Goal: Task Accomplishment & Management: Use online tool/utility

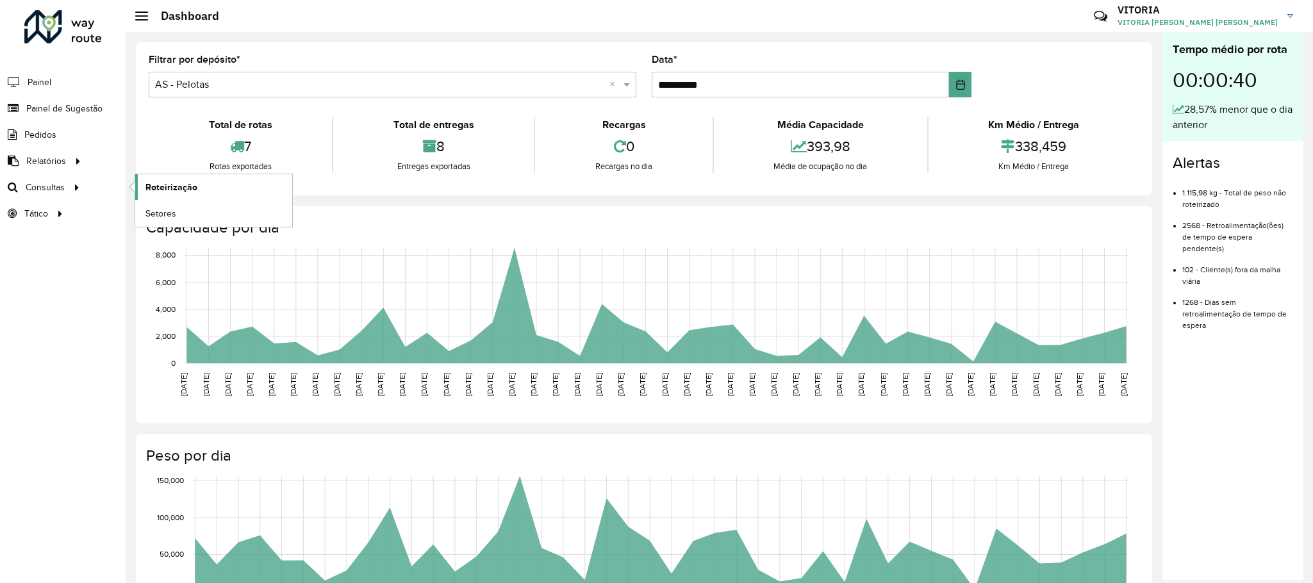
click at [160, 190] on span "Roteirização" at bounding box center [171, 187] width 52 height 13
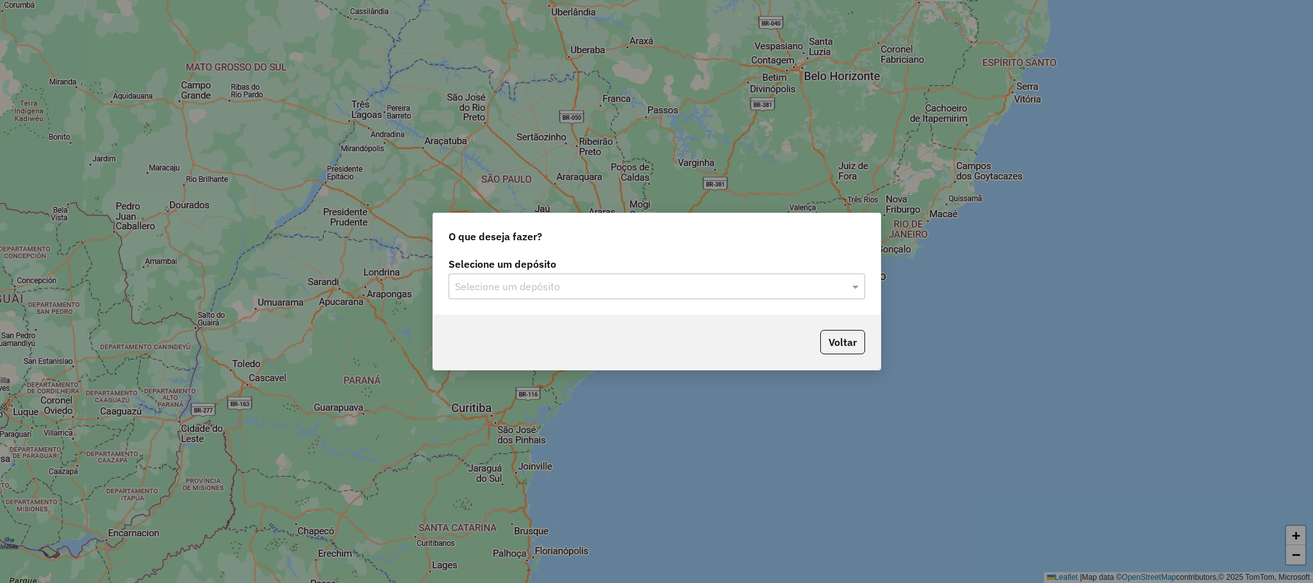
click at [475, 269] on label "Selecione um depósito" at bounding box center [657, 263] width 417 height 15
click at [475, 281] on input "text" at bounding box center [644, 286] width 378 height 15
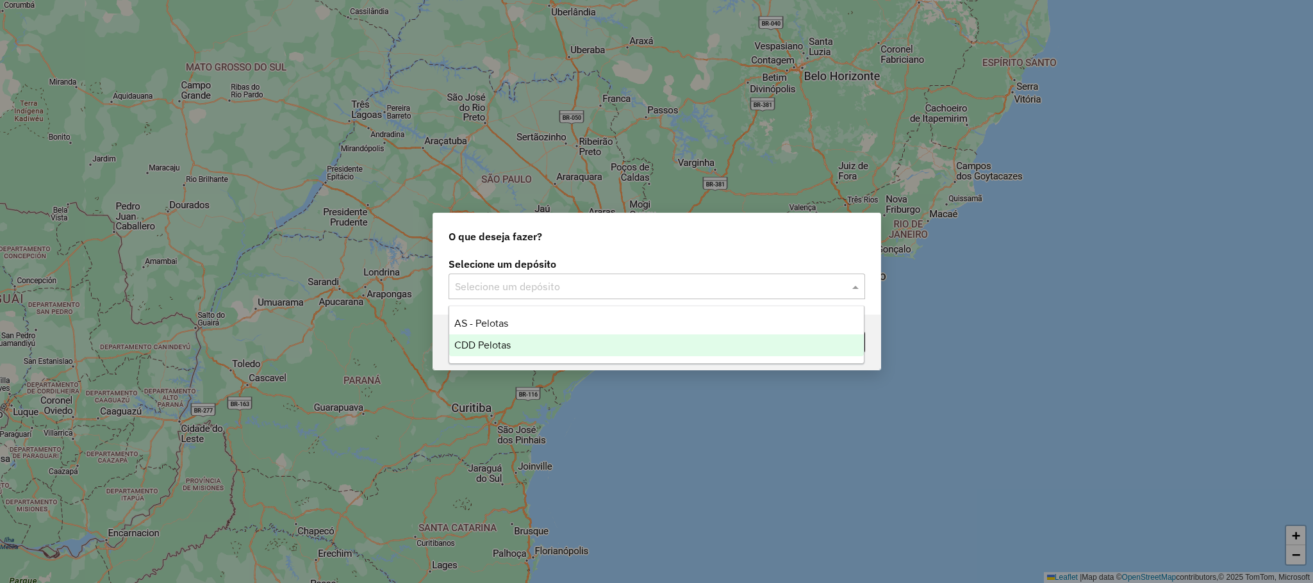
click at [485, 352] on div "CDD Pelotas" at bounding box center [656, 346] width 415 height 22
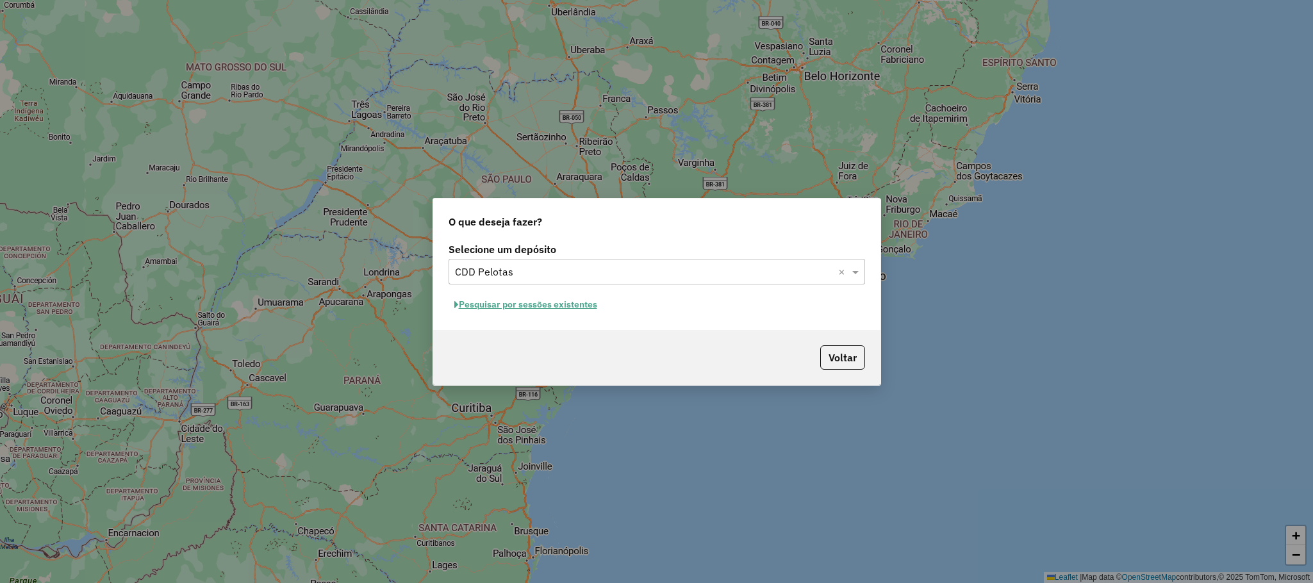
click at [560, 301] on button "Pesquisar por sessões existentes" at bounding box center [526, 305] width 154 height 20
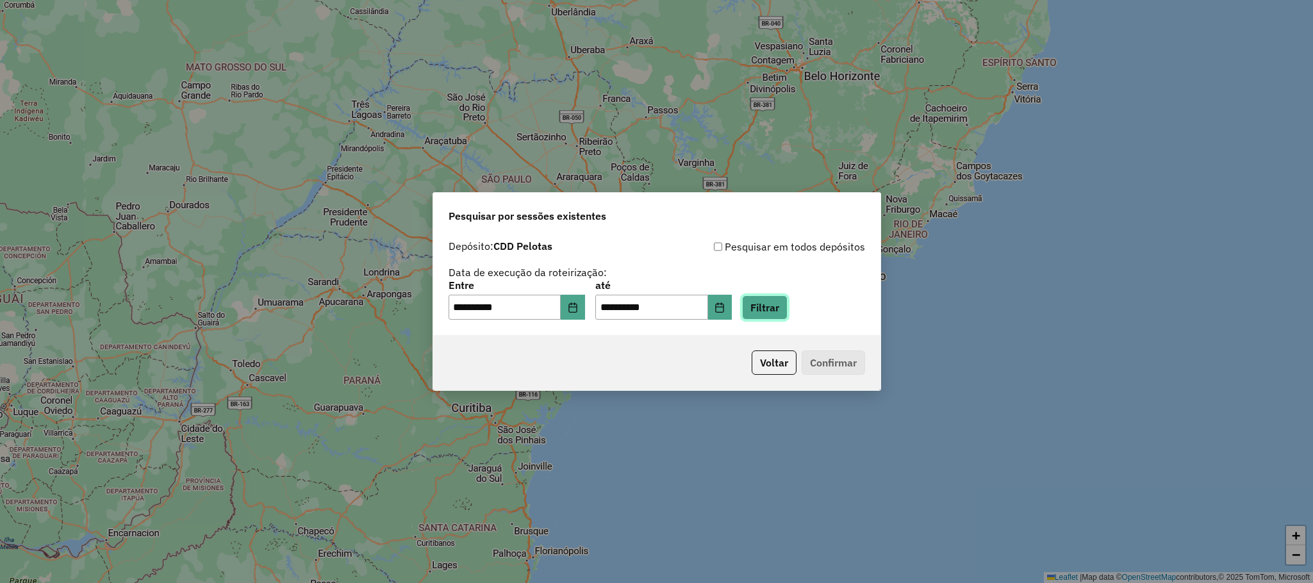
click at [788, 310] on button "Filtrar" at bounding box center [765, 307] width 46 height 24
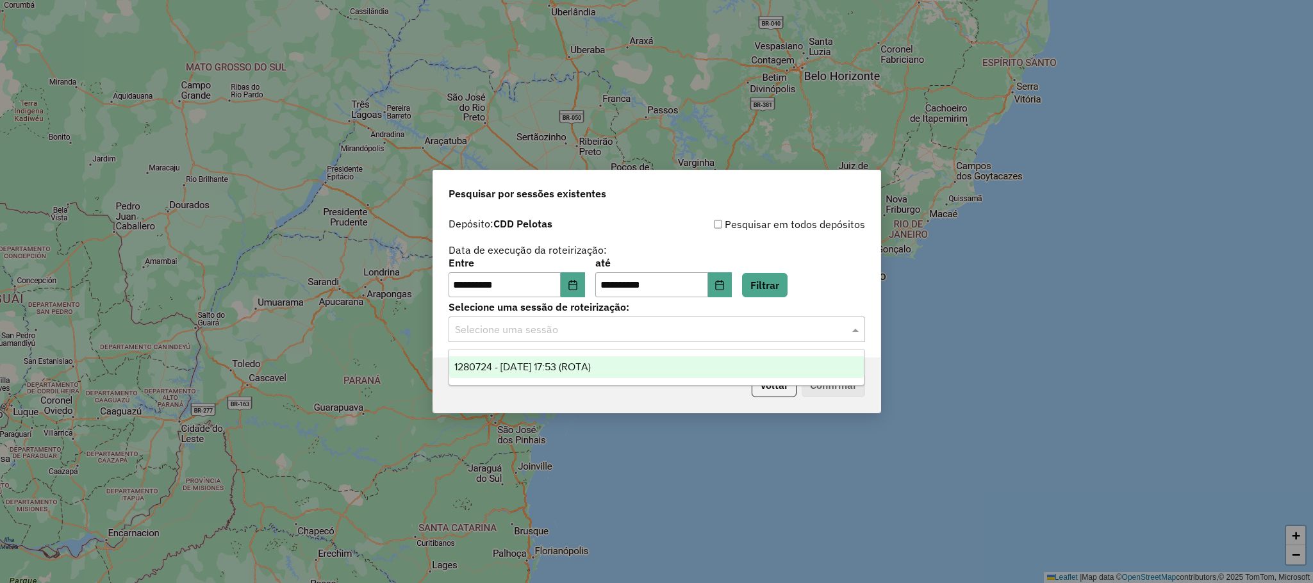
click at [741, 333] on input "text" at bounding box center [644, 329] width 378 height 15
click at [722, 358] on div "1280724 - 23/09/2025 17:53 (ROTA)" at bounding box center [656, 367] width 415 height 22
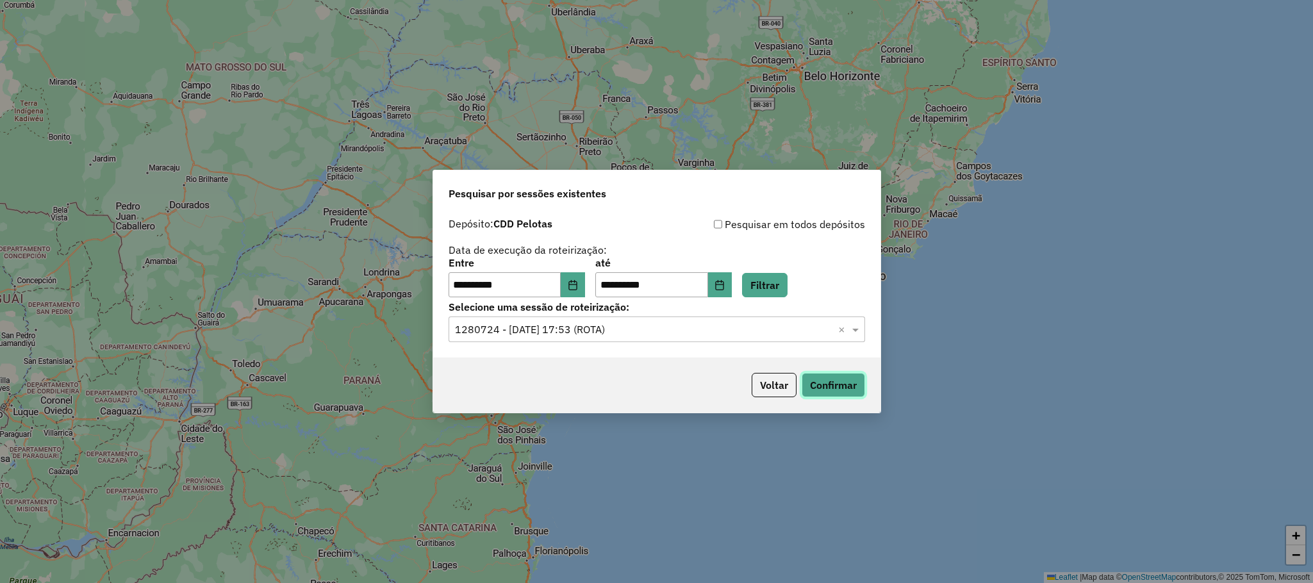
click at [811, 379] on button "Confirmar" at bounding box center [833, 385] width 63 height 24
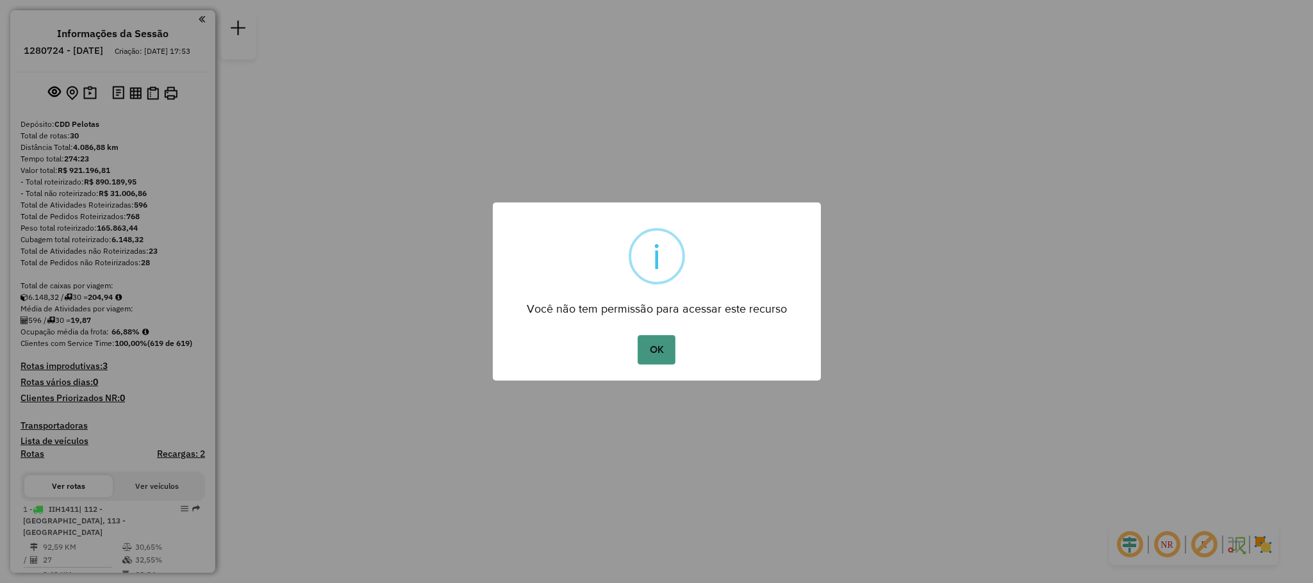
click at [670, 345] on button "OK" at bounding box center [657, 349] width 38 height 29
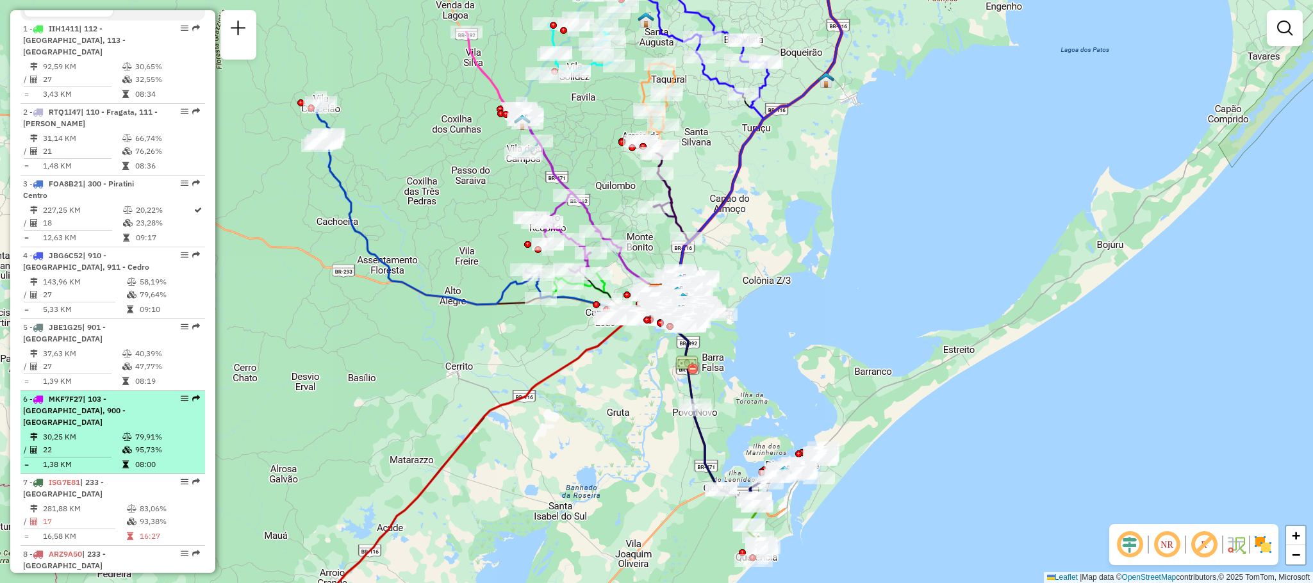
scroll to position [577, 0]
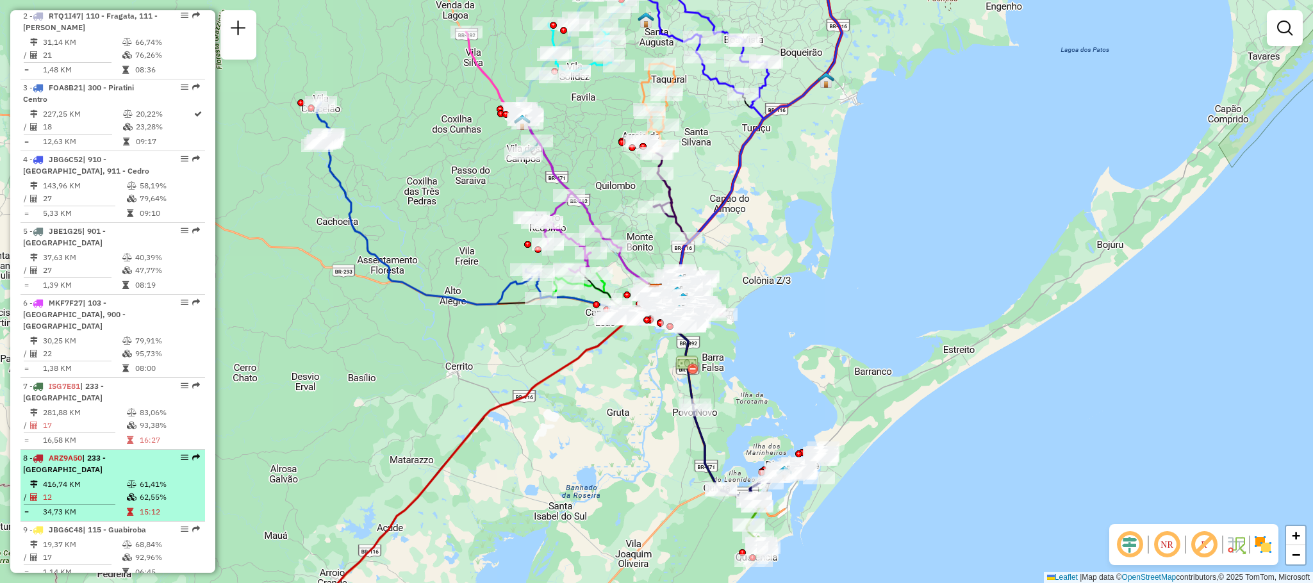
click at [96, 478] on td "416,74 KM" at bounding box center [84, 484] width 84 height 13
select select "**********"
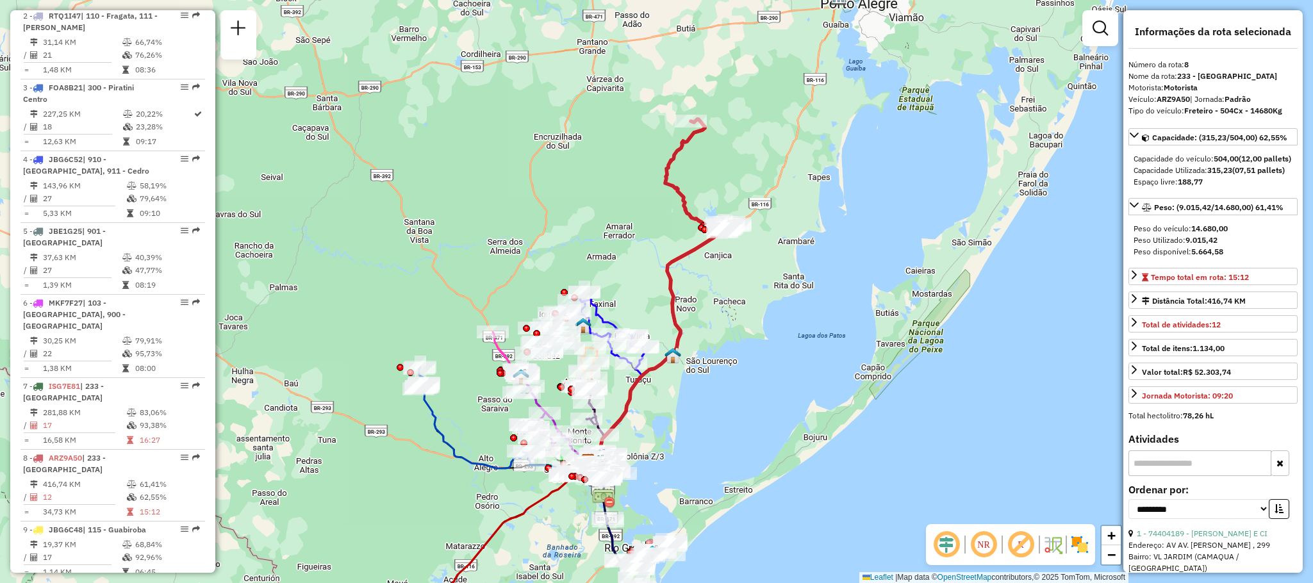
click at [676, 272] on icon at bounding box center [655, 346] width 135 height 236
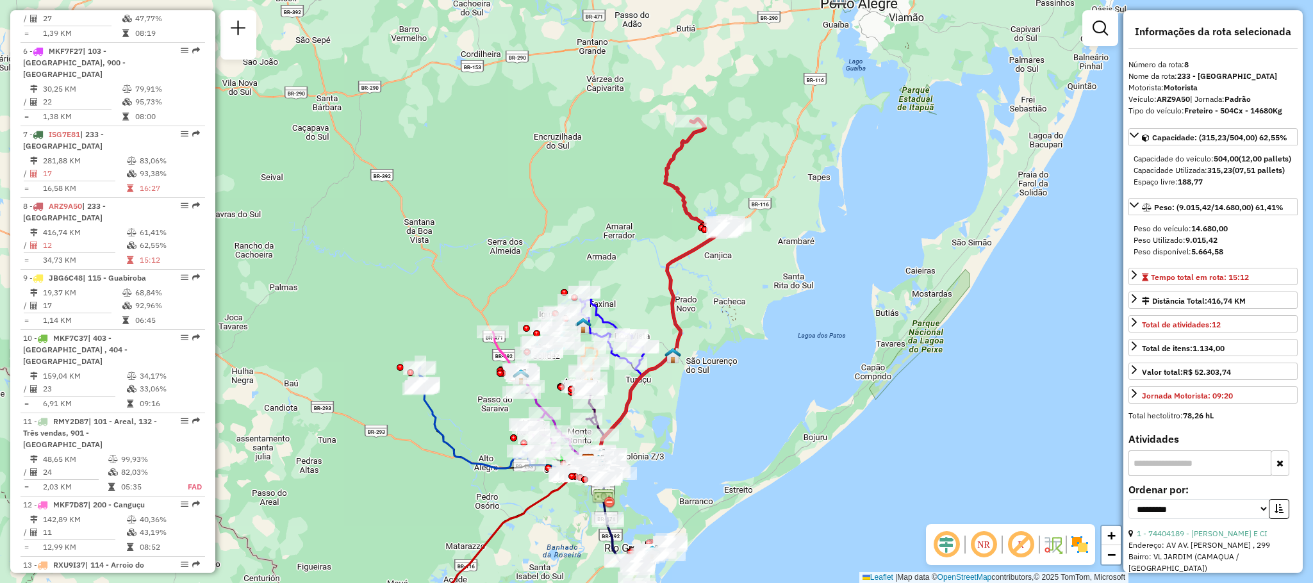
scroll to position [994, 0]
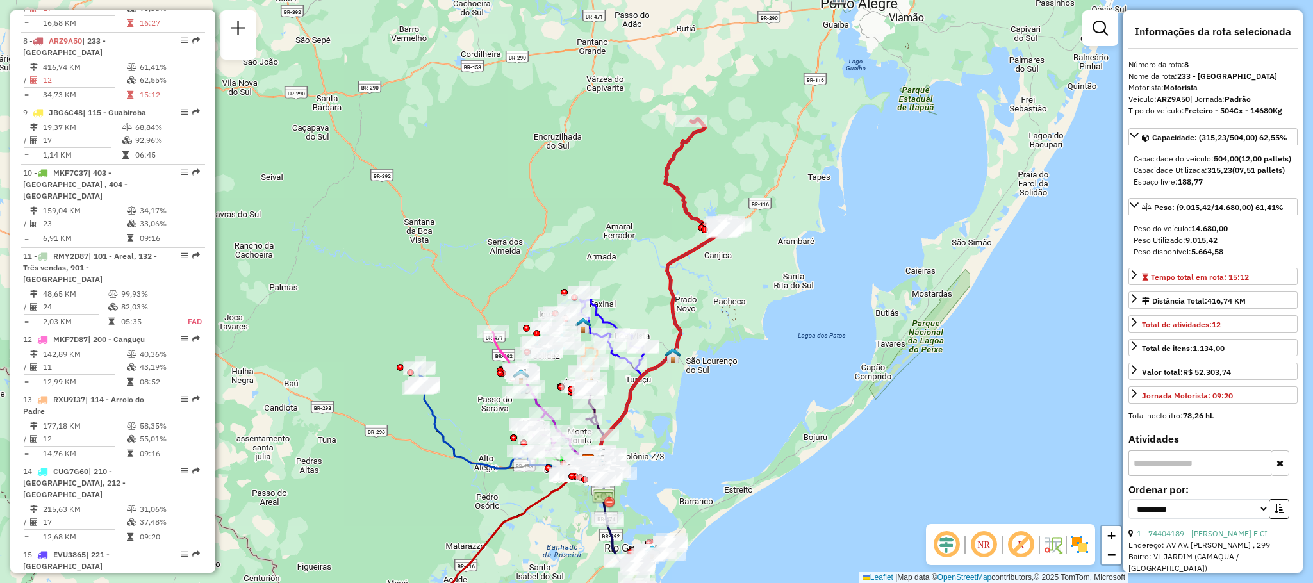
click at [668, 275] on icon at bounding box center [655, 346] width 135 height 236
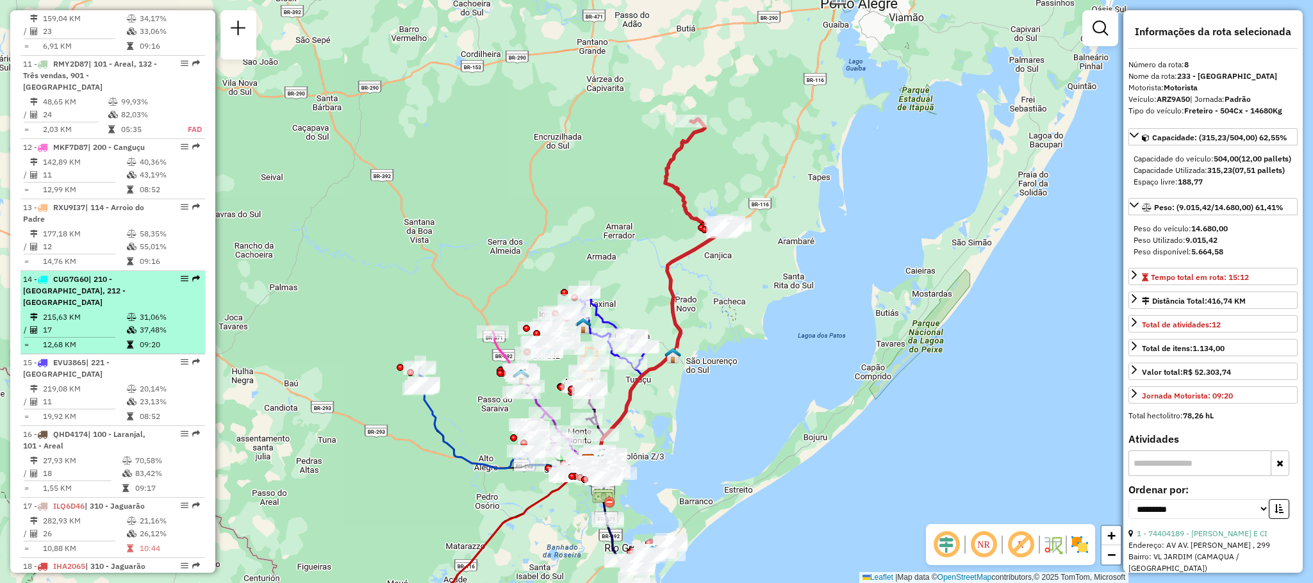
scroll to position [1090, 0]
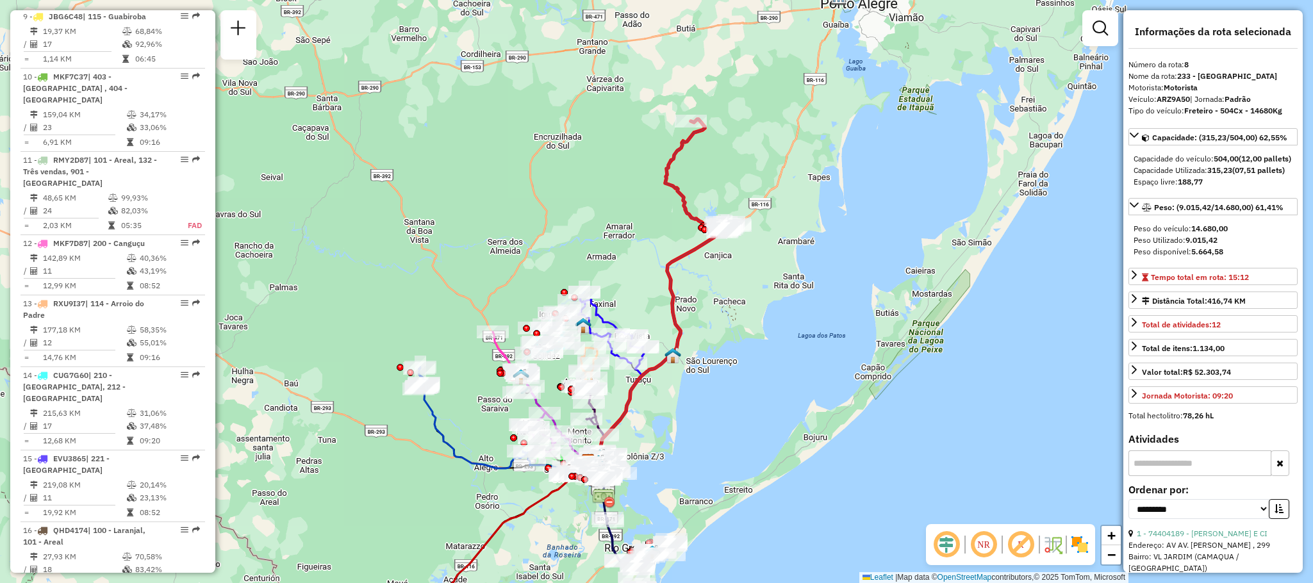
click at [690, 137] on icon at bounding box center [695, 174] width 60 height 111
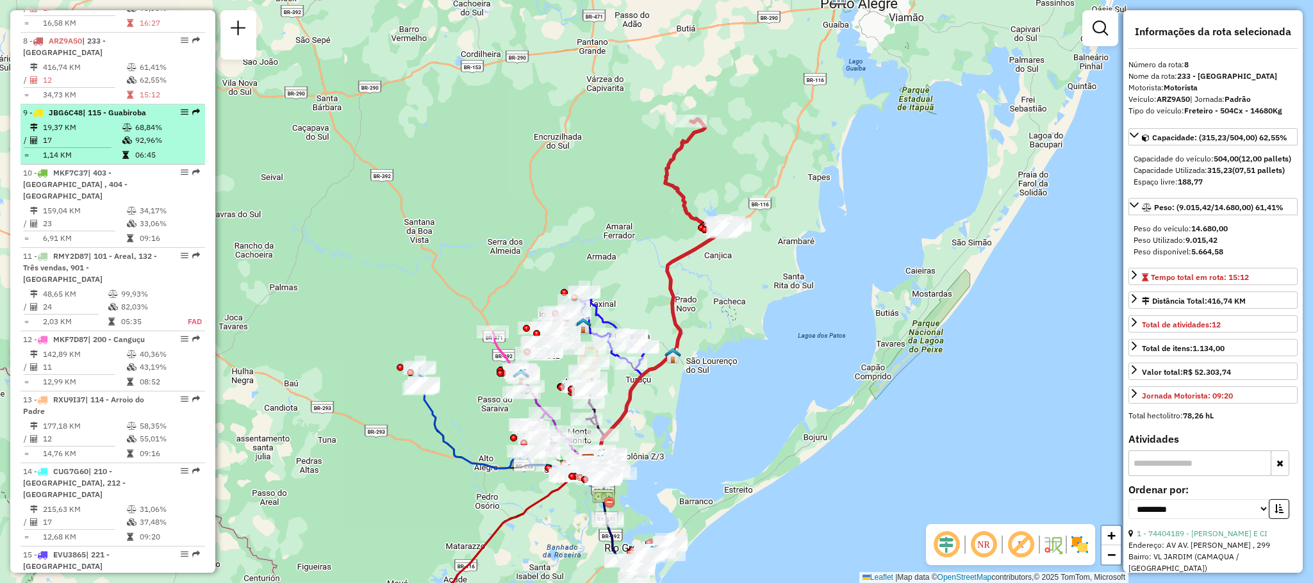
scroll to position [802, 0]
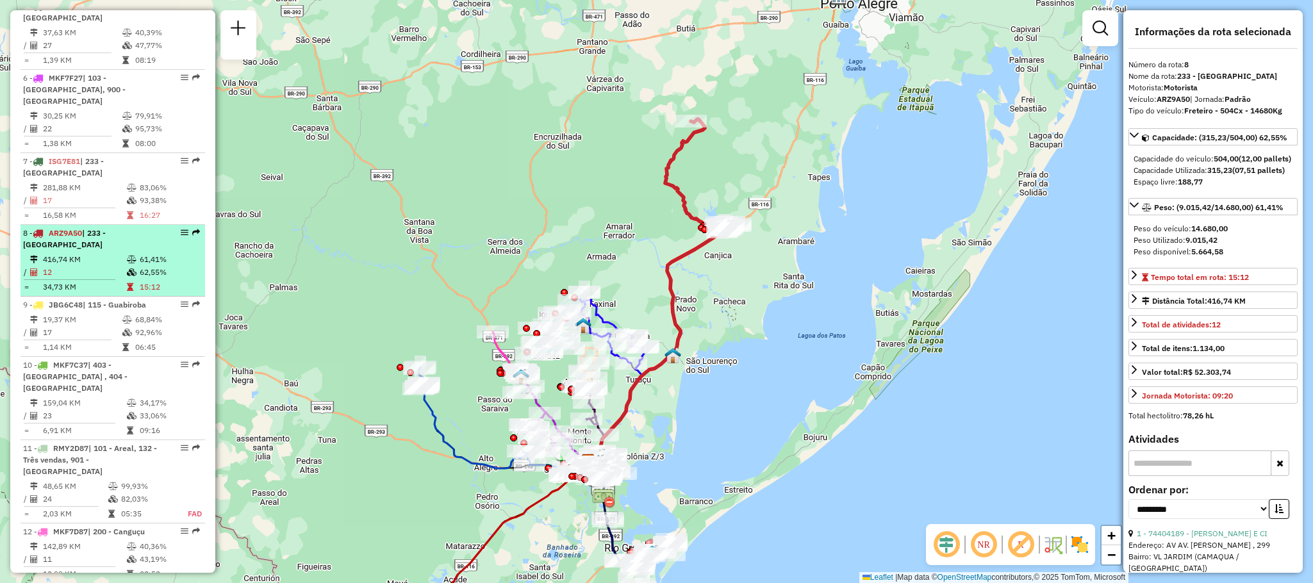
click at [121, 253] on td "416,74 KM" at bounding box center [84, 259] width 84 height 13
click at [196, 229] on em at bounding box center [196, 233] width 8 height 8
click at [183, 229] on em at bounding box center [185, 233] width 8 height 8
click at [72, 253] on td "416,74 KM" at bounding box center [84, 259] width 84 height 13
click at [66, 253] on td "416,74 KM" at bounding box center [84, 259] width 84 height 13
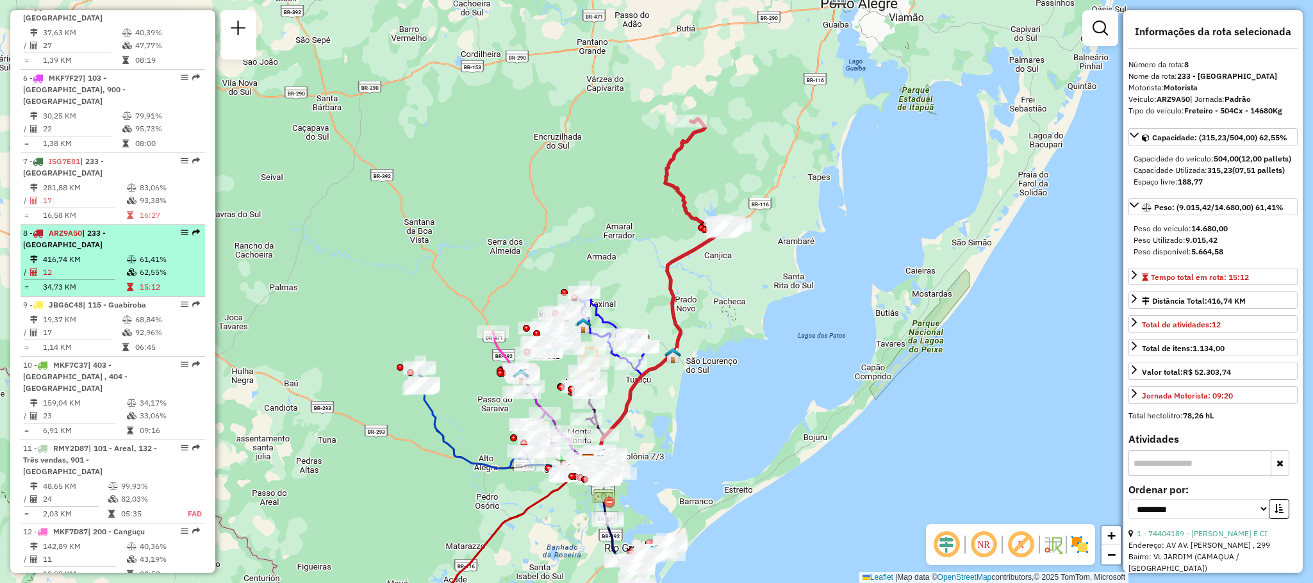
click at [66, 253] on td "416,74 KM" at bounding box center [84, 259] width 84 height 13
click at [54, 279] on td at bounding box center [74, 280] width 103 height 2
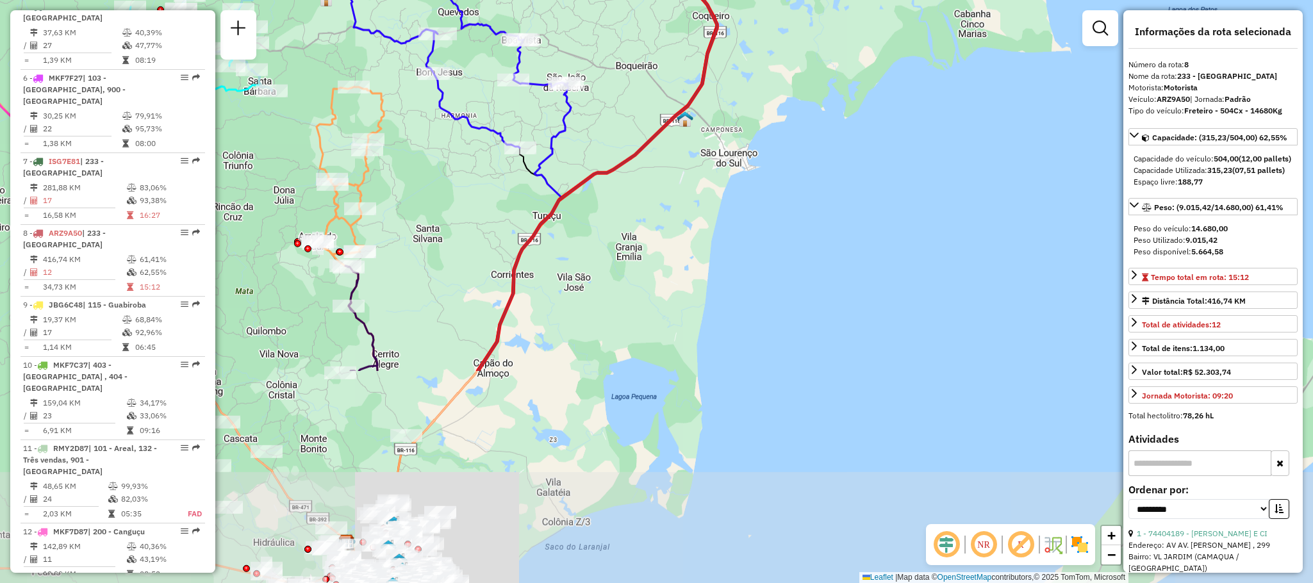
drag, startPoint x: 706, startPoint y: 433, endPoint x: 633, endPoint y: 162, distance: 280.9
click at [633, 162] on icon at bounding box center [644, 21] width 332 height 700
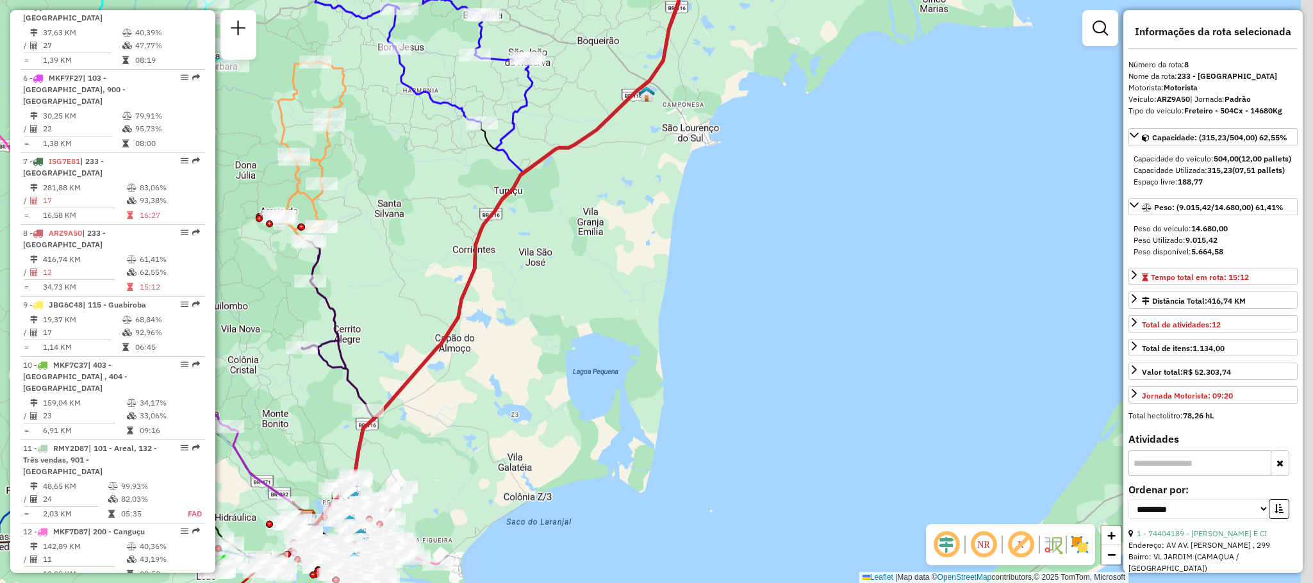
drag, startPoint x: 412, startPoint y: 514, endPoint x: 451, endPoint y: 412, distance: 108.9
click at [313, 567] on div "Rota 21 - Placa QHD4184 13254339 - VINICIOS SILVEIRA GU Janela de atendimento G…" at bounding box center [656, 291] width 1313 height 583
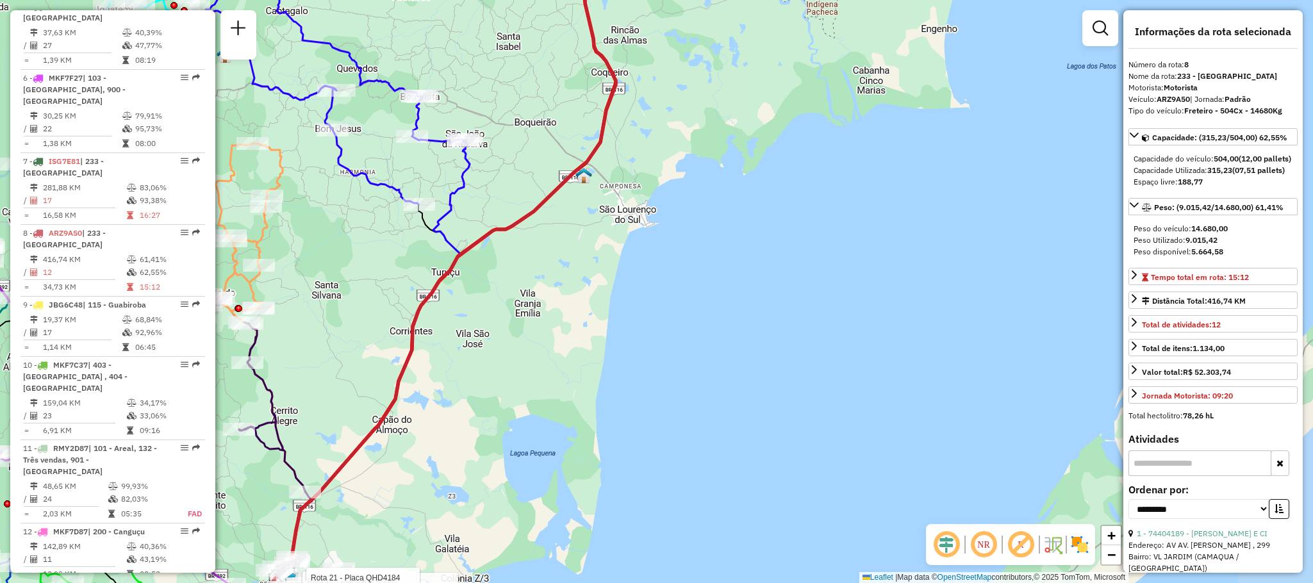
drag, startPoint x: 649, startPoint y: 139, endPoint x: 583, endPoint y: 320, distance: 192.2
click at [584, 319] on div "Rota 21 - Placa QHD4184 13254339 - VINICIOS SILVEIRA GU Rota 9 - Placa JBG6C48 …" at bounding box center [656, 291] width 1313 height 583
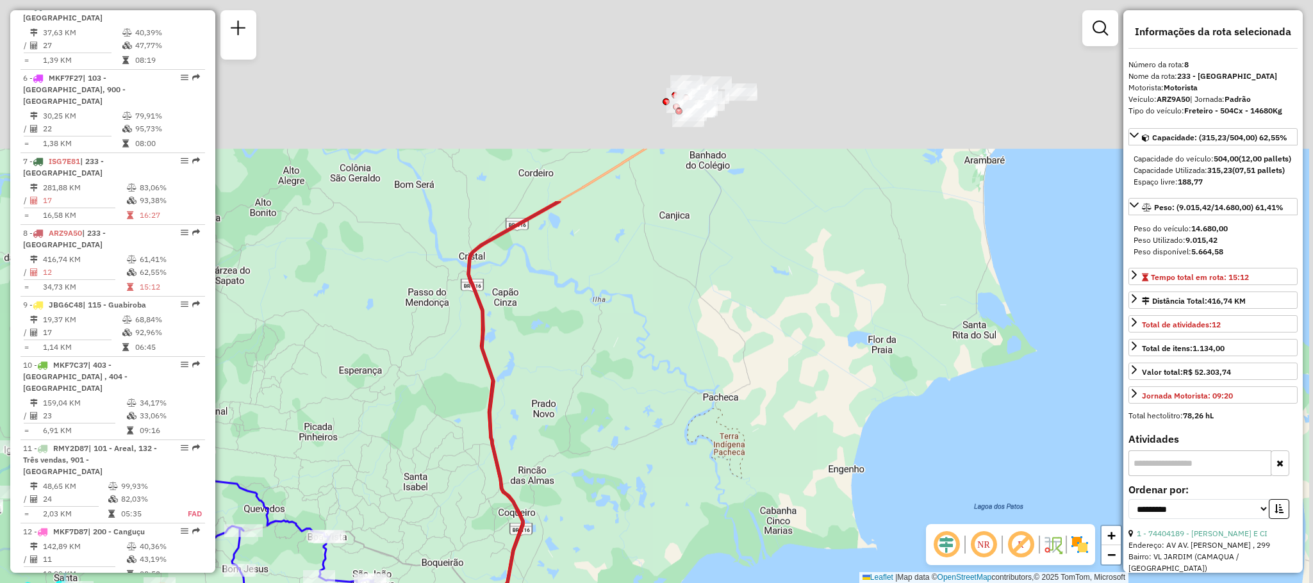
drag, startPoint x: 684, startPoint y: 106, endPoint x: 621, endPoint y: 283, distance: 187.3
click at [663, 394] on div "Rota 21 - Placa QHD4184 13254339 - VINICIOS SILVEIRA GU Rota 9 - Placa JBG6C48 …" at bounding box center [656, 291] width 1313 height 583
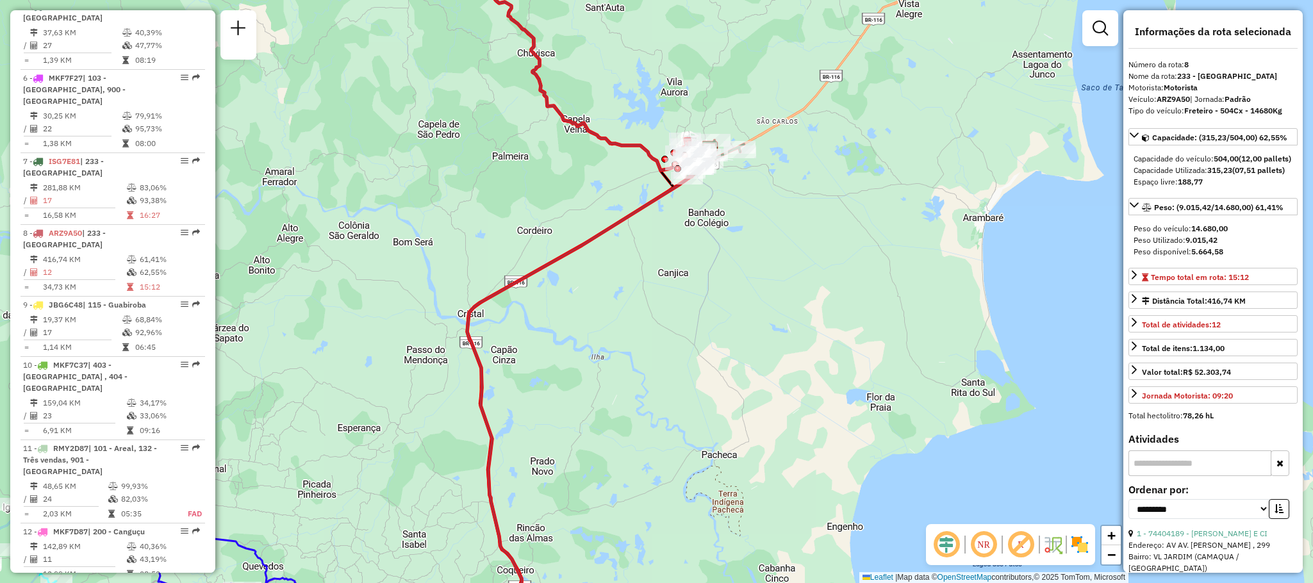
click at [683, 248] on div "Rota 21 - Placa QHD4184 13254339 - VINICIOS SILVEIRA GU Rota 9 - Placa JBG6C48 …" at bounding box center [656, 291] width 1313 height 583
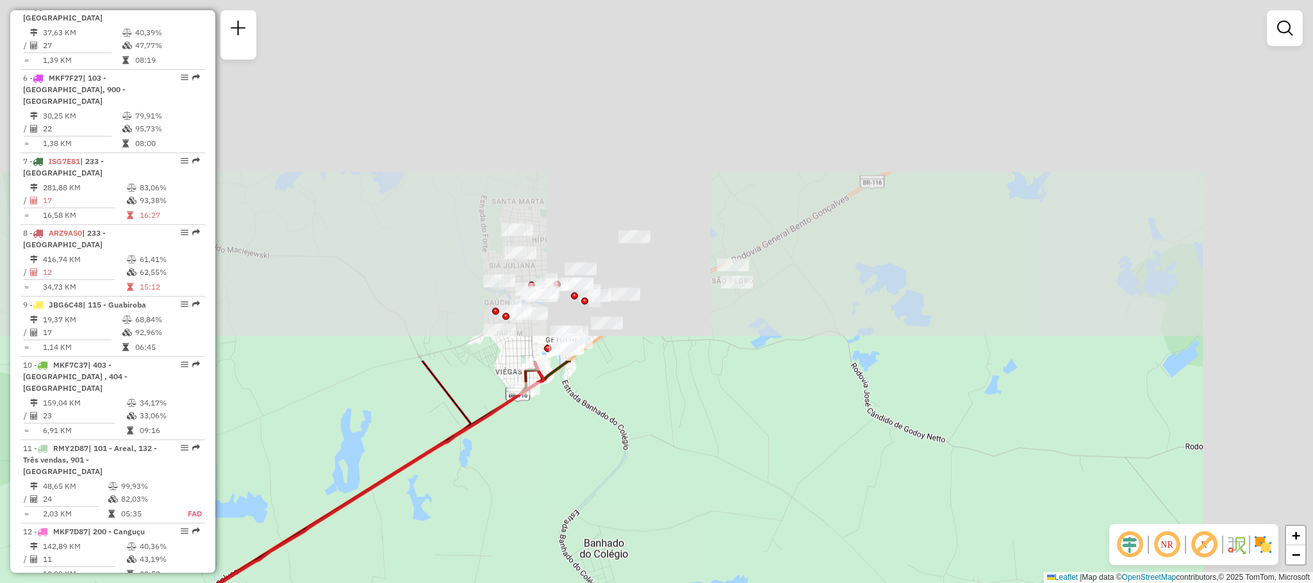
drag, startPoint x: 676, startPoint y: 228, endPoint x: 546, endPoint y: 559, distance: 356.3
click at [546, 559] on div "Janela de atendimento Grade de atendimento Capacidade Transportadoras Veículos …" at bounding box center [656, 291] width 1313 height 583
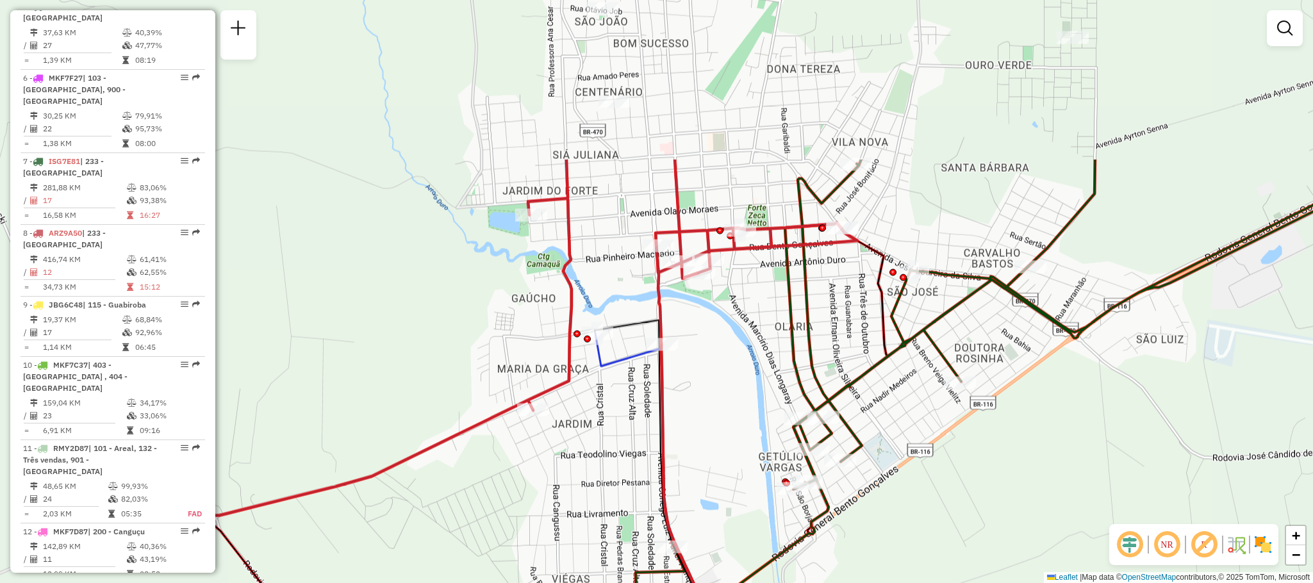
drag, startPoint x: 931, startPoint y: 233, endPoint x: 1225, endPoint y: 410, distance: 343.6
click at [1225, 410] on div "Janela de atendimento Grade de atendimento Capacidade Transportadoras Veículos …" at bounding box center [656, 291] width 1313 height 583
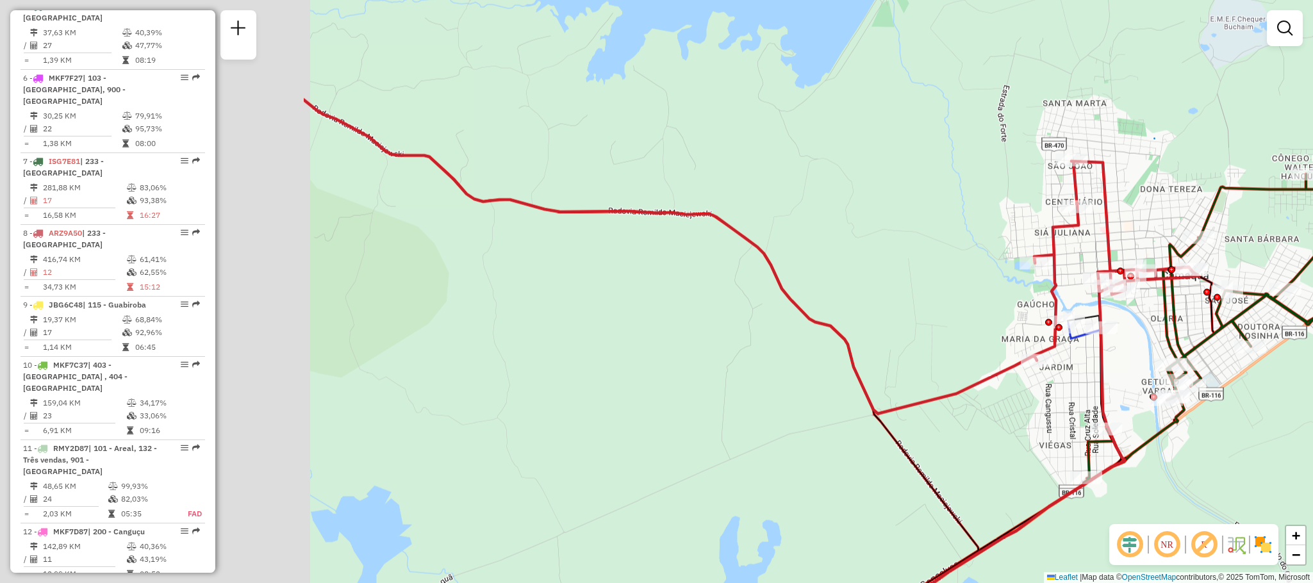
drag, startPoint x: 508, startPoint y: 220, endPoint x: 1177, endPoint y: 248, distance: 669.7
click at [1170, 246] on div "Janela de atendimento Grade de atendimento Capacidade Transportadoras Veículos …" at bounding box center [656, 291] width 1313 height 583
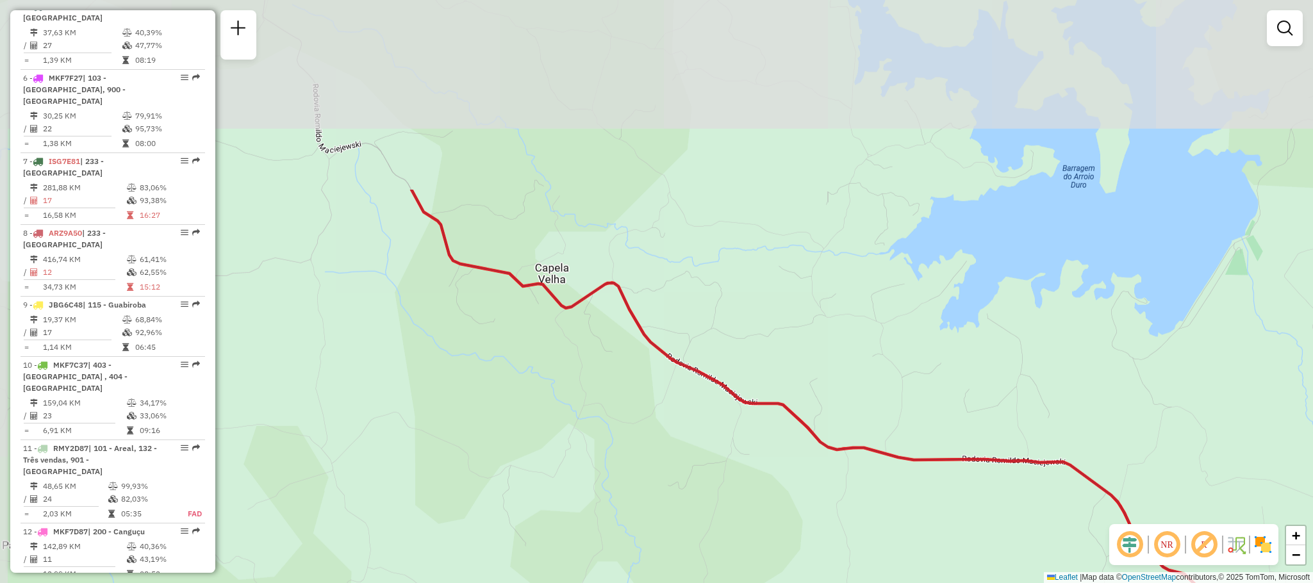
drag, startPoint x: 477, startPoint y: 206, endPoint x: 604, endPoint y: 454, distance: 278.6
click at [604, 454] on div "Janela de atendimento Grade de atendimento Capacidade Transportadoras Veículos …" at bounding box center [656, 291] width 1313 height 583
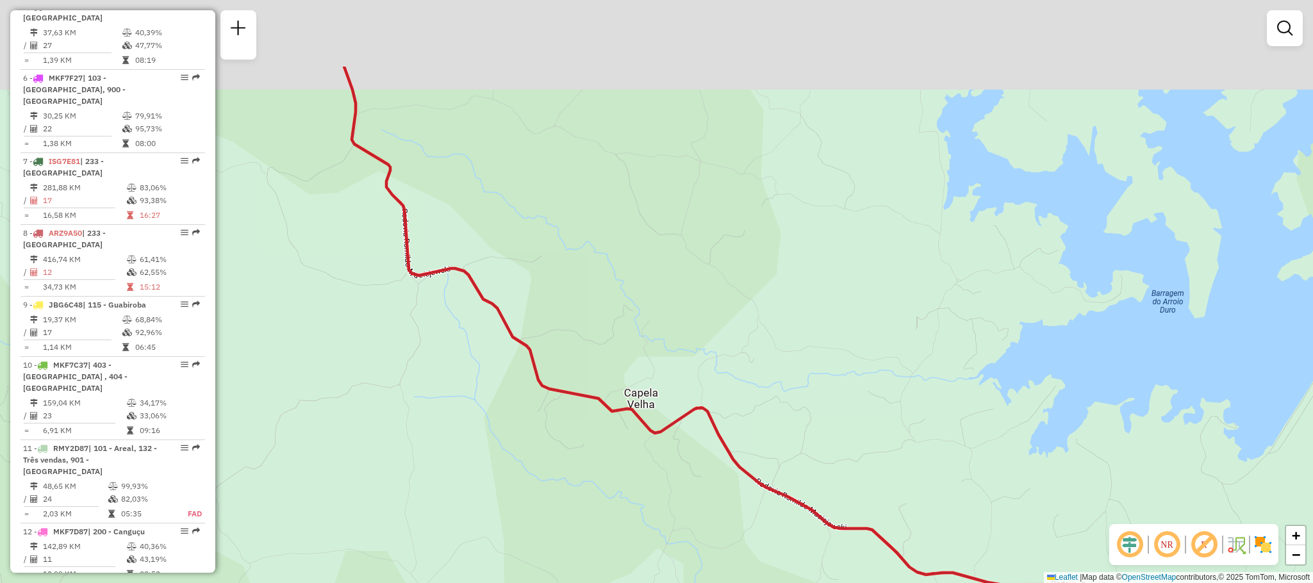
drag, startPoint x: 363, startPoint y: 211, endPoint x: 564, endPoint y: 383, distance: 263.7
click at [561, 383] on div "Janela de atendimento Grade de atendimento Capacidade Transportadoras Veículos …" at bounding box center [656, 291] width 1313 height 583
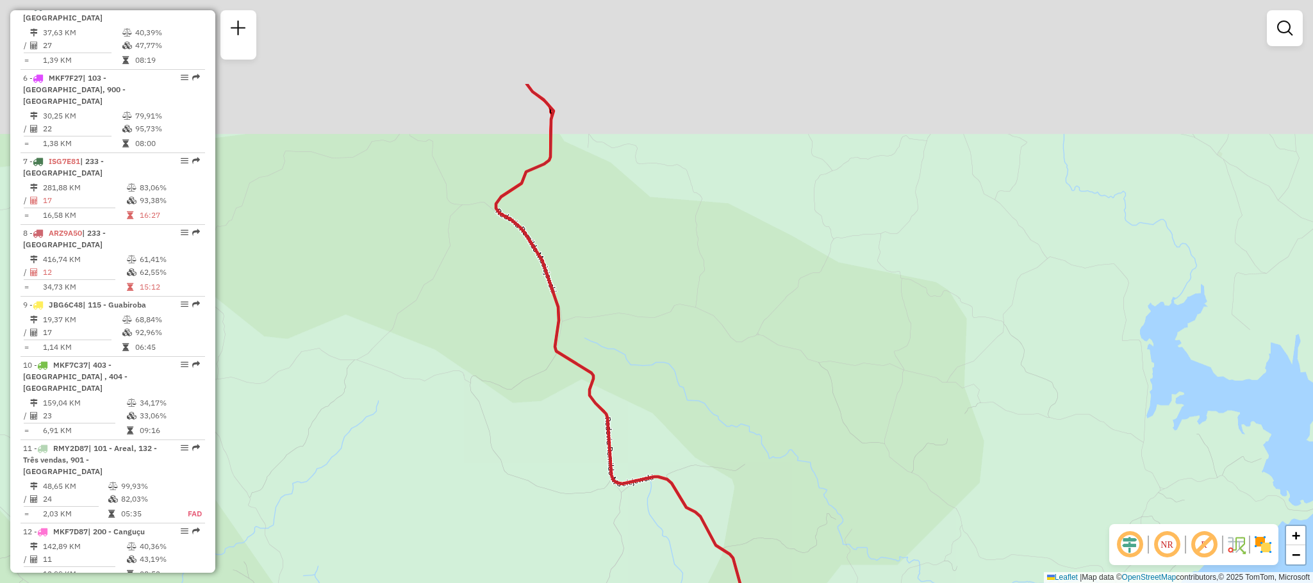
drag, startPoint x: 341, startPoint y: 210, endPoint x: 401, endPoint y: 385, distance: 184.2
click at [399, 374] on div "Janela de atendimento Grade de atendimento Capacidade Transportadoras Veículos …" at bounding box center [656, 291] width 1313 height 583
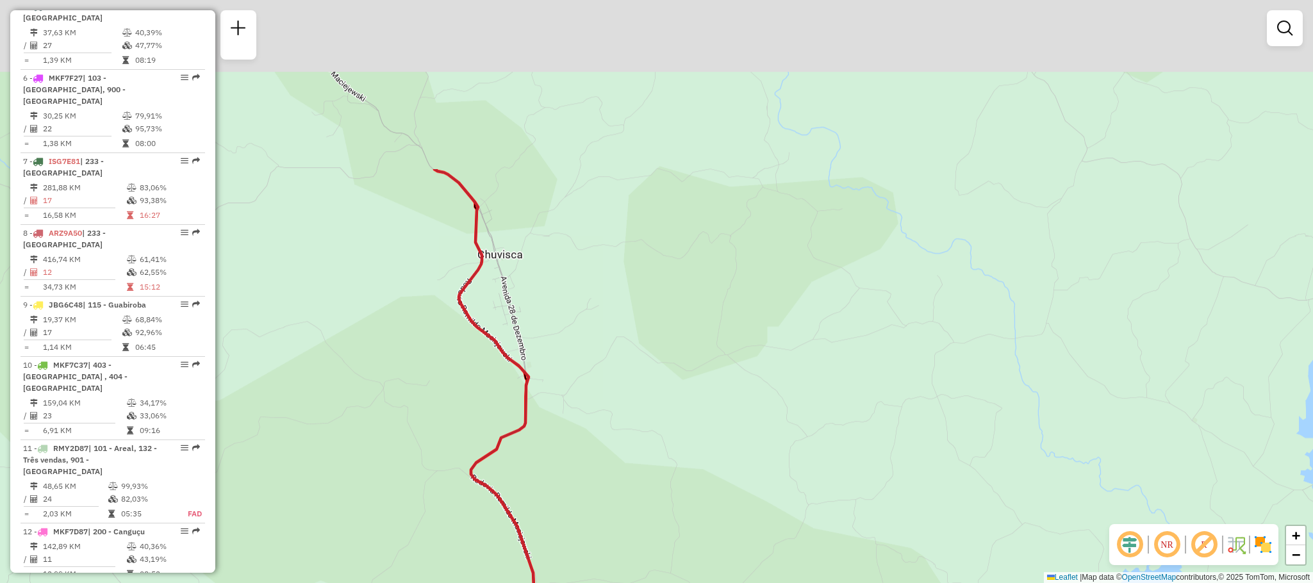
drag, startPoint x: 412, startPoint y: 154, endPoint x: 369, endPoint y: 426, distance: 275.1
click at [369, 426] on div "Janela de atendimento Grade de atendimento Capacidade Transportadoras Veículos …" at bounding box center [656, 291] width 1313 height 583
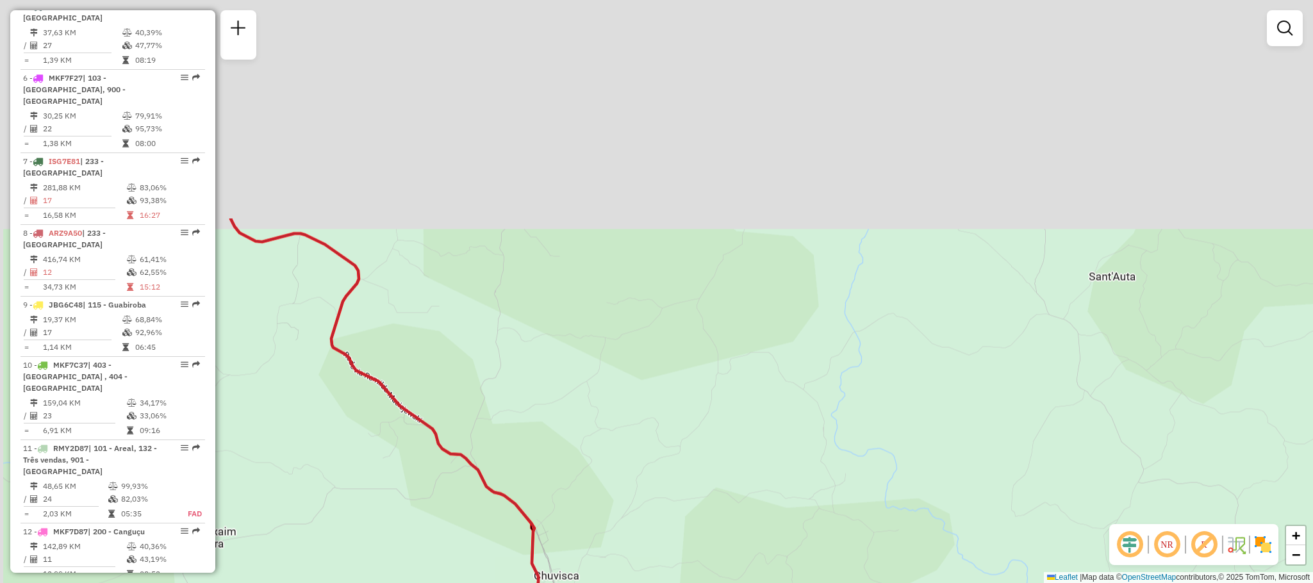
drag, startPoint x: 314, startPoint y: 110, endPoint x: 374, endPoint y: 393, distance: 289.5
click at [373, 397] on icon at bounding box center [411, 569] width 360 height 700
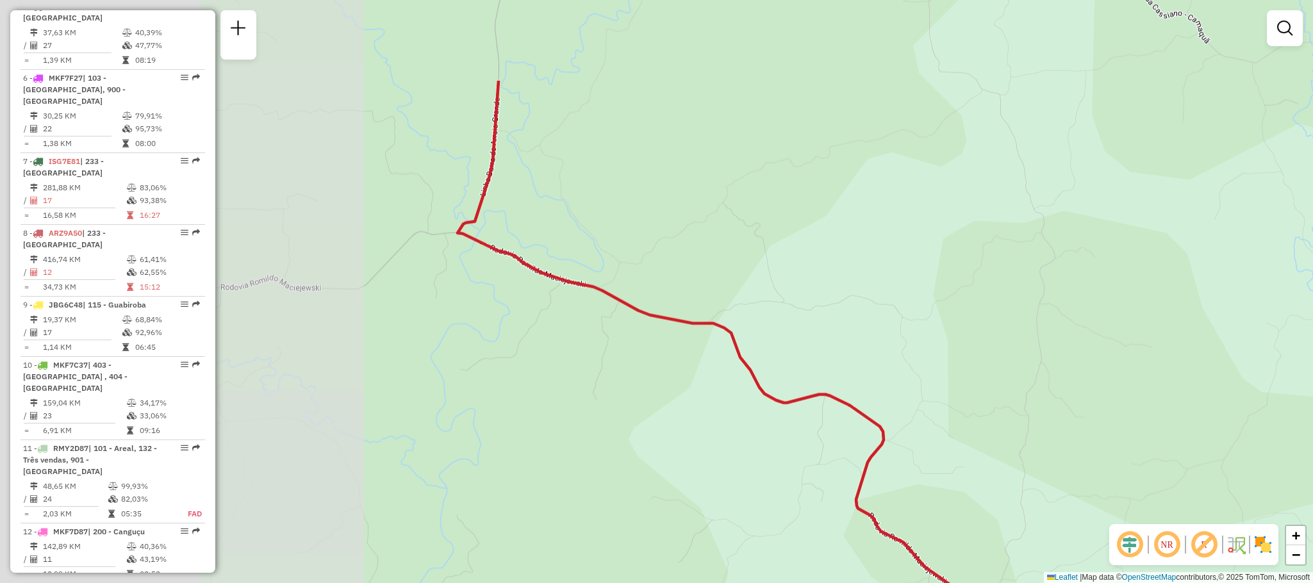
drag, startPoint x: 333, startPoint y: 171, endPoint x: 861, endPoint y: 310, distance: 546.7
click at [861, 310] on div "Janela de atendimento Grade de atendimento Capacidade Transportadoras Veículos …" at bounding box center [656, 291] width 1313 height 583
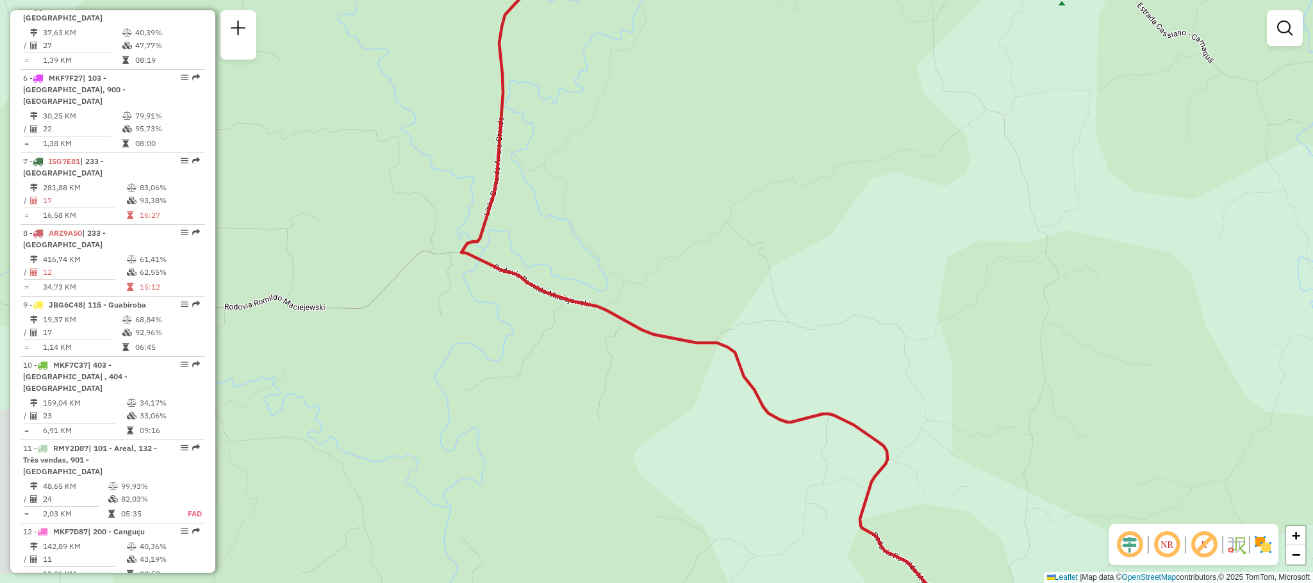
drag, startPoint x: 426, startPoint y: 153, endPoint x: 408, endPoint y: 322, distance: 170.1
click at [408, 321] on div "Janela de atendimento Grade de atendimento Capacidade Transportadoras Veículos …" at bounding box center [656, 291] width 1313 height 583
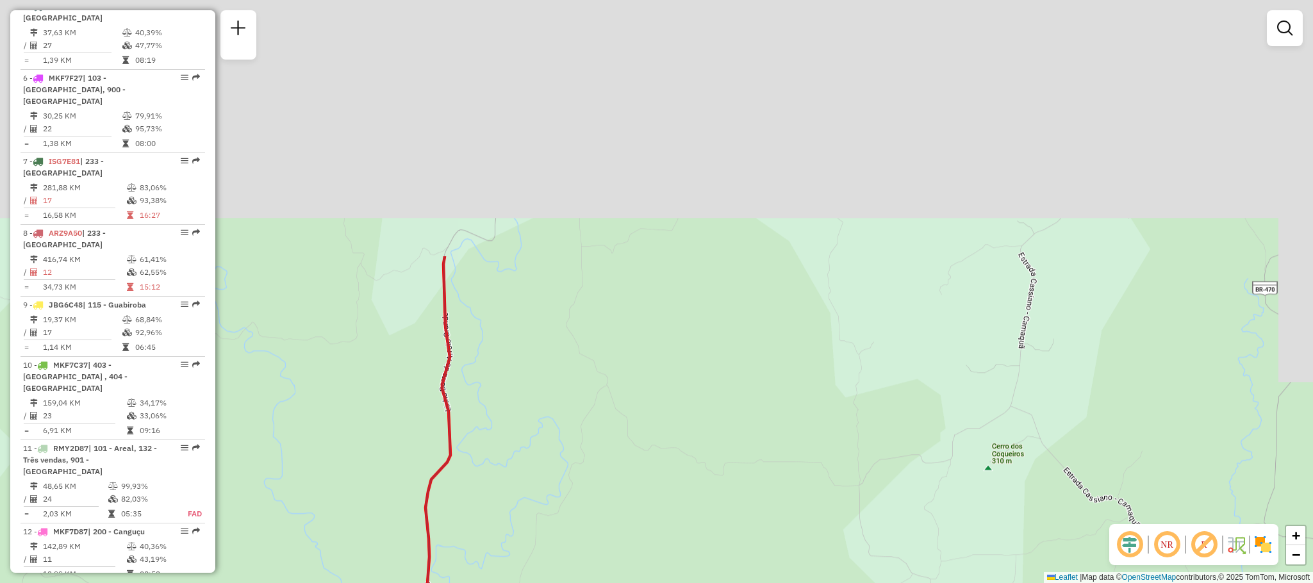
drag, startPoint x: 446, startPoint y: 69, endPoint x: 392, endPoint y: 368, distance: 303.5
click at [392, 368] on div "Janela de atendimento Grade de atendimento Capacidade Transportadoras Veículos …" at bounding box center [656, 291] width 1313 height 583
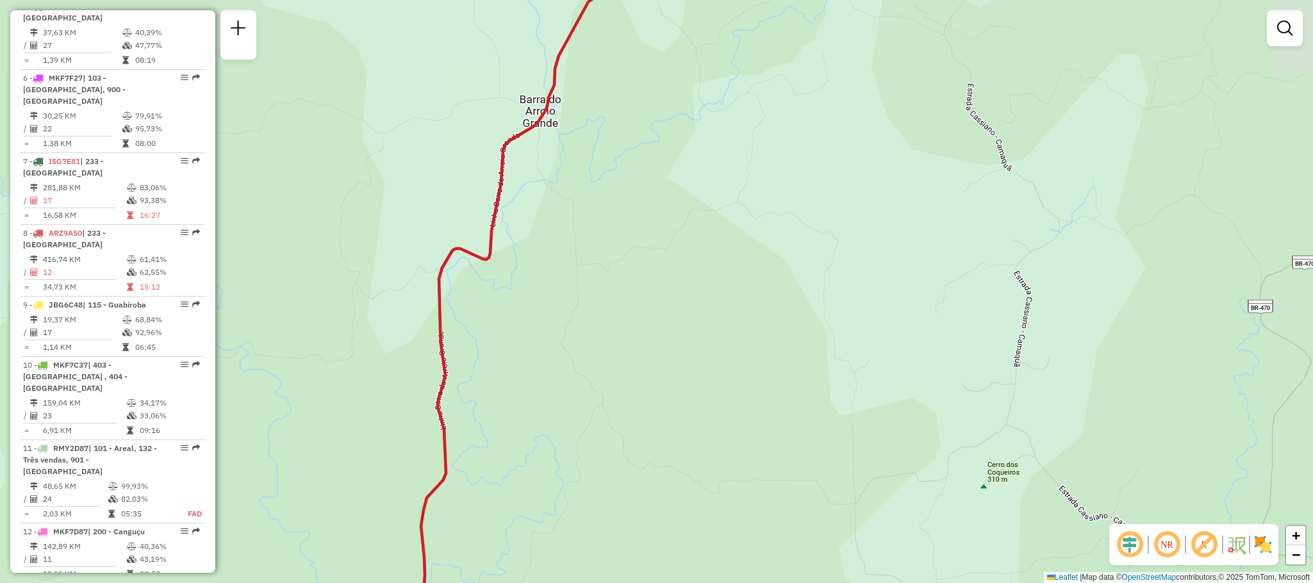
drag, startPoint x: 433, startPoint y: 96, endPoint x: 381, endPoint y: 314, distance: 223.9
click at [381, 314] on div "Janela de atendimento Grade de atendimento Capacidade Transportadoras Veículos …" at bounding box center [656, 291] width 1313 height 583
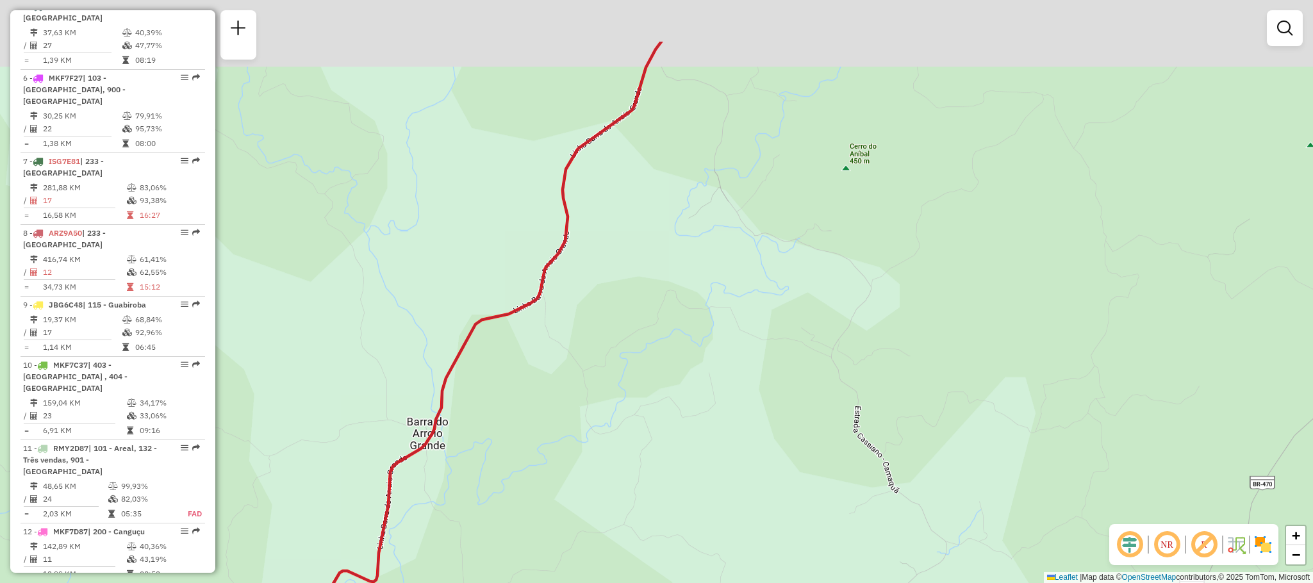
drag, startPoint x: 593, startPoint y: 149, endPoint x: 485, endPoint y: 325, distance: 206.5
click at [486, 325] on div "Janela de atendimento Grade de atendimento Capacidade Transportadoras Veículos …" at bounding box center [656, 291] width 1313 height 583
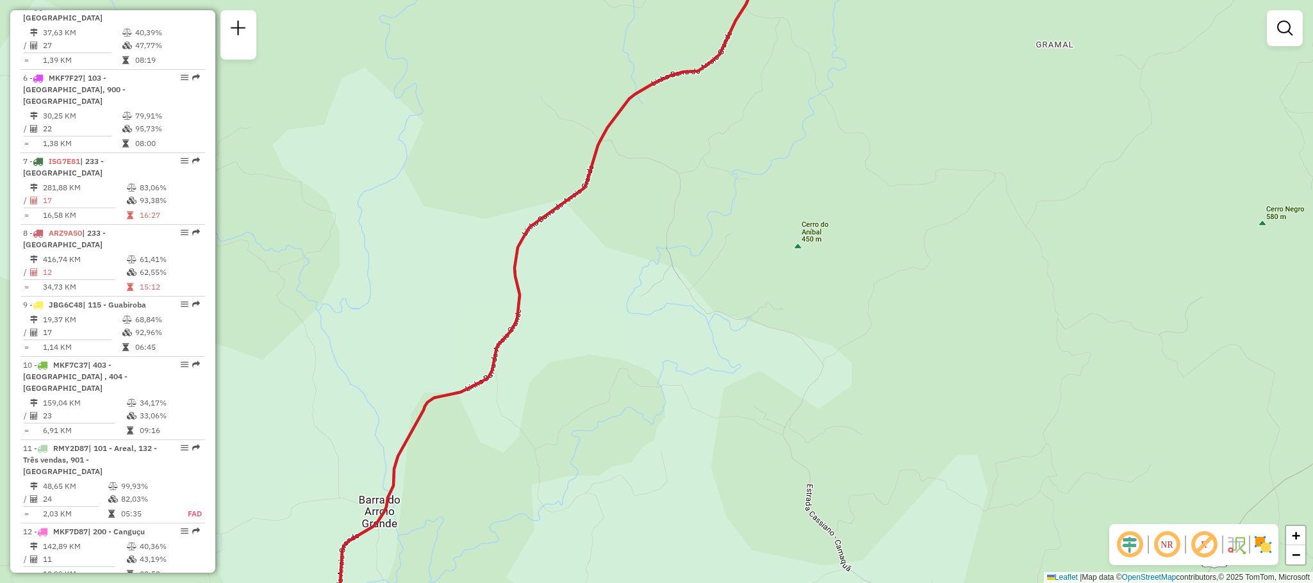
drag, startPoint x: 756, startPoint y: 112, endPoint x: 608, endPoint y: 411, distance: 334.2
click at [615, 396] on div "Janela de atendimento Grade de atendimento Capacidade Transportadoras Veículos …" at bounding box center [656, 291] width 1313 height 583
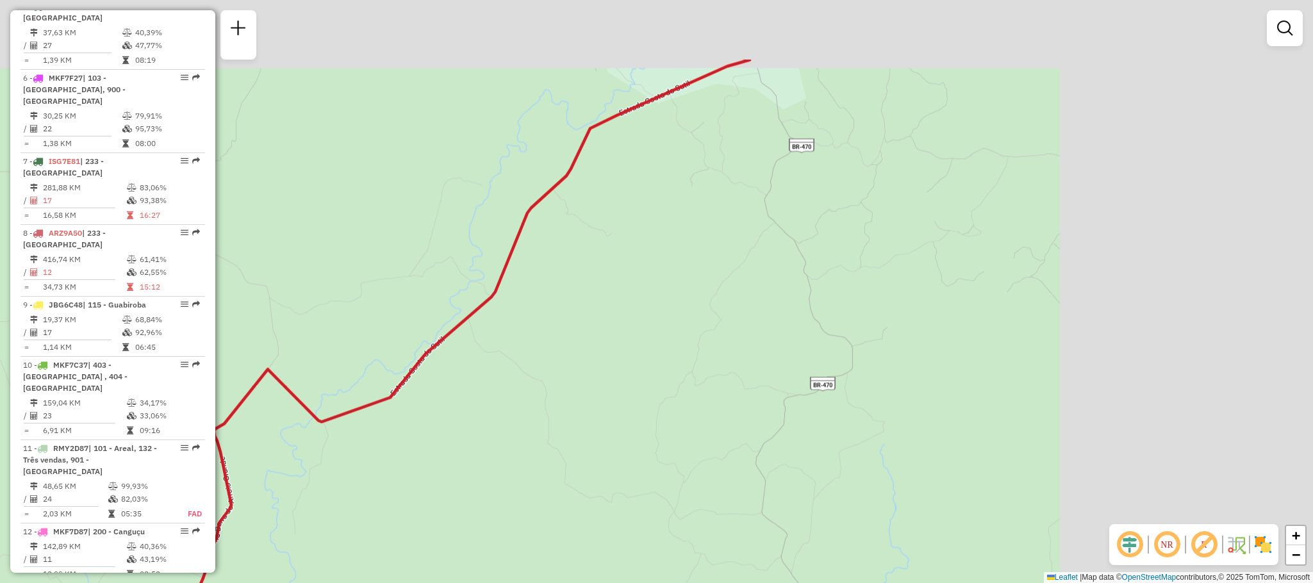
drag, startPoint x: 746, startPoint y: 216, endPoint x: 368, endPoint y: 363, distance: 405.8
click at [375, 358] on div "Janela de atendimento Grade de atendimento Capacidade Transportadoras Veículos …" at bounding box center [656, 291] width 1313 height 583
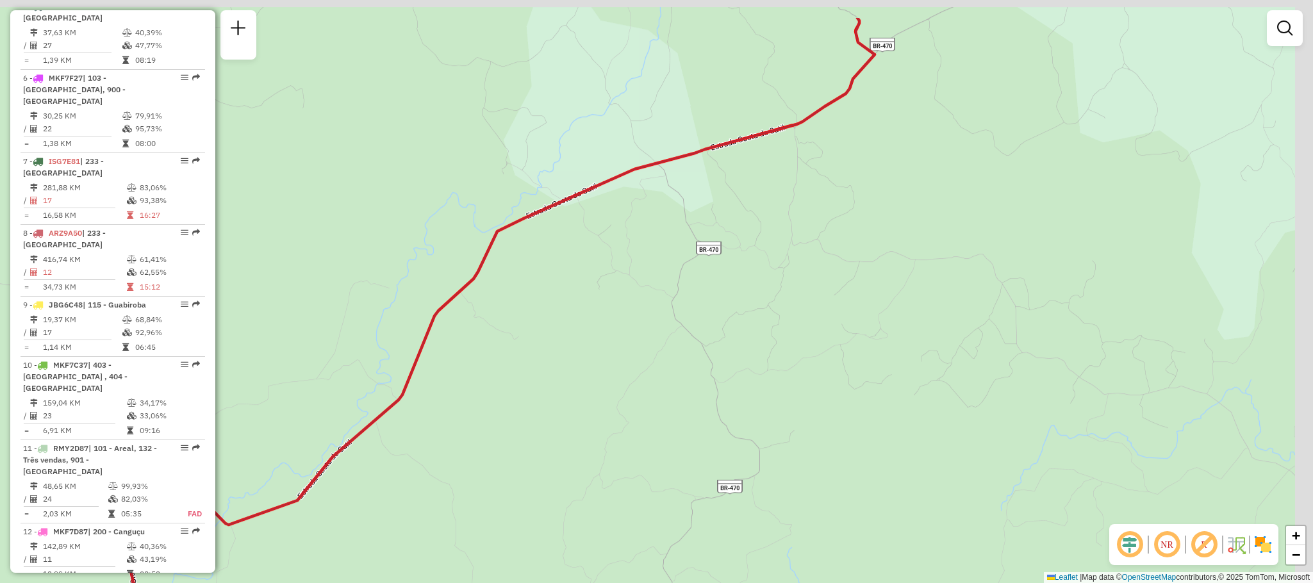
drag, startPoint x: 742, startPoint y: 106, endPoint x: 410, endPoint y: 456, distance: 482.3
click at [410, 456] on div "Janela de atendimento Grade de atendimento Capacidade Transportadoras Veículos …" at bounding box center [656, 291] width 1313 height 583
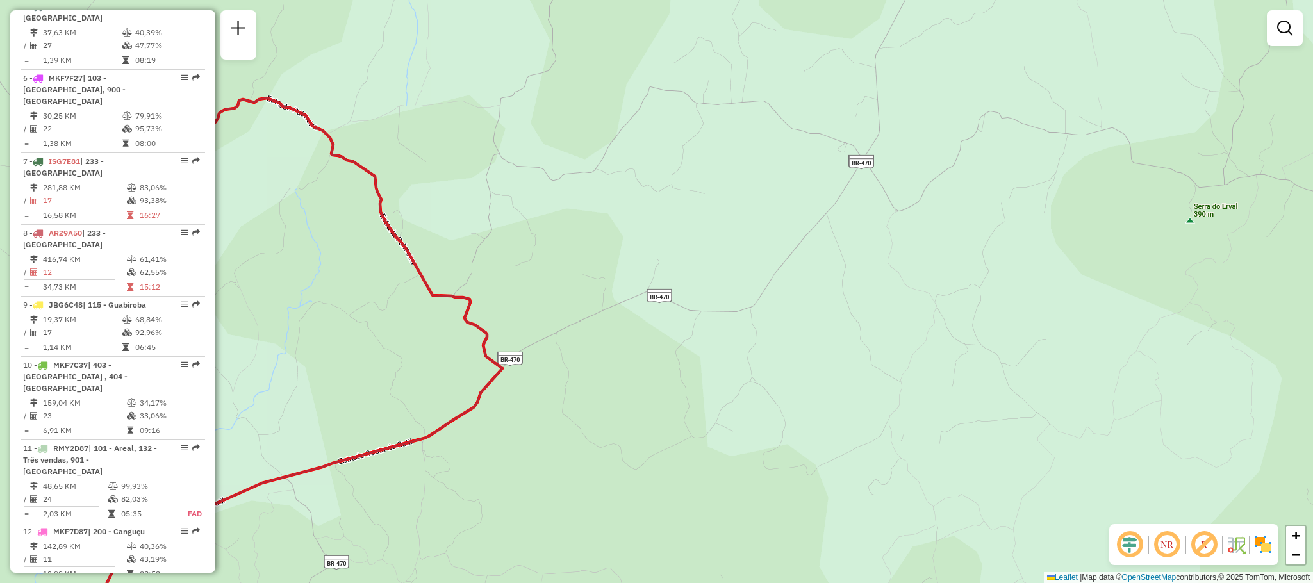
drag, startPoint x: 488, startPoint y: 143, endPoint x: 915, endPoint y: 188, distance: 429.3
click at [908, 185] on div "Janela de atendimento Grade de atendimento Capacidade Transportadoras Veículos …" at bounding box center [656, 291] width 1313 height 583
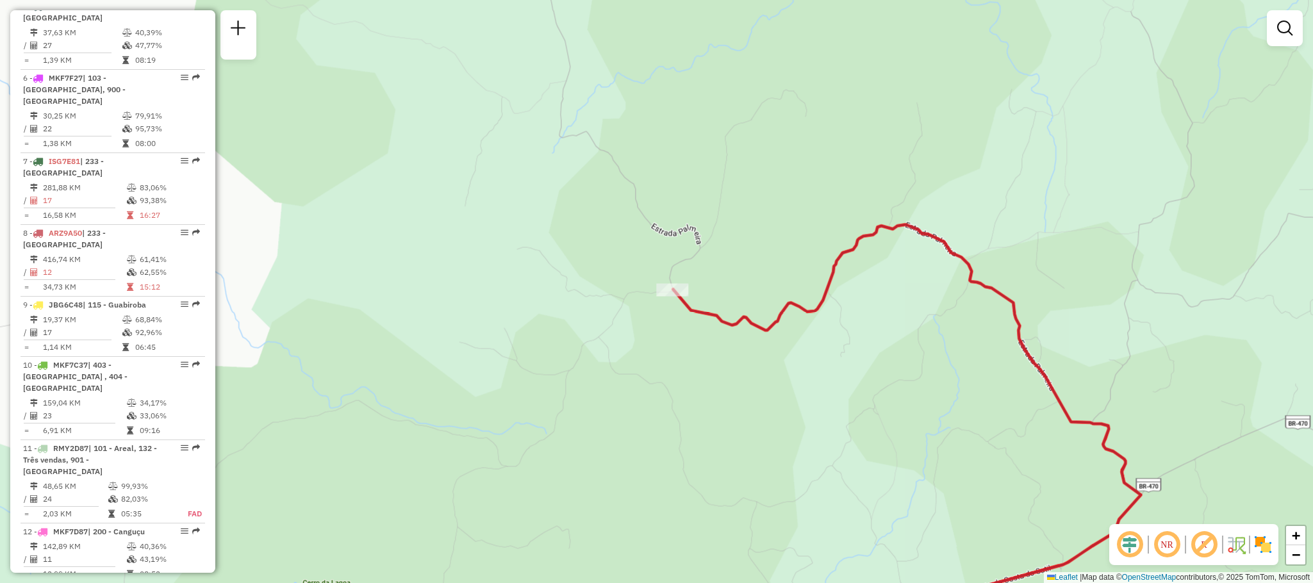
drag, startPoint x: 470, startPoint y: 248, endPoint x: 473, endPoint y: 293, distance: 45.0
click at [473, 293] on div "Janela de atendimento Grade de atendimento Capacidade Transportadoras Veículos …" at bounding box center [656, 291] width 1313 height 583
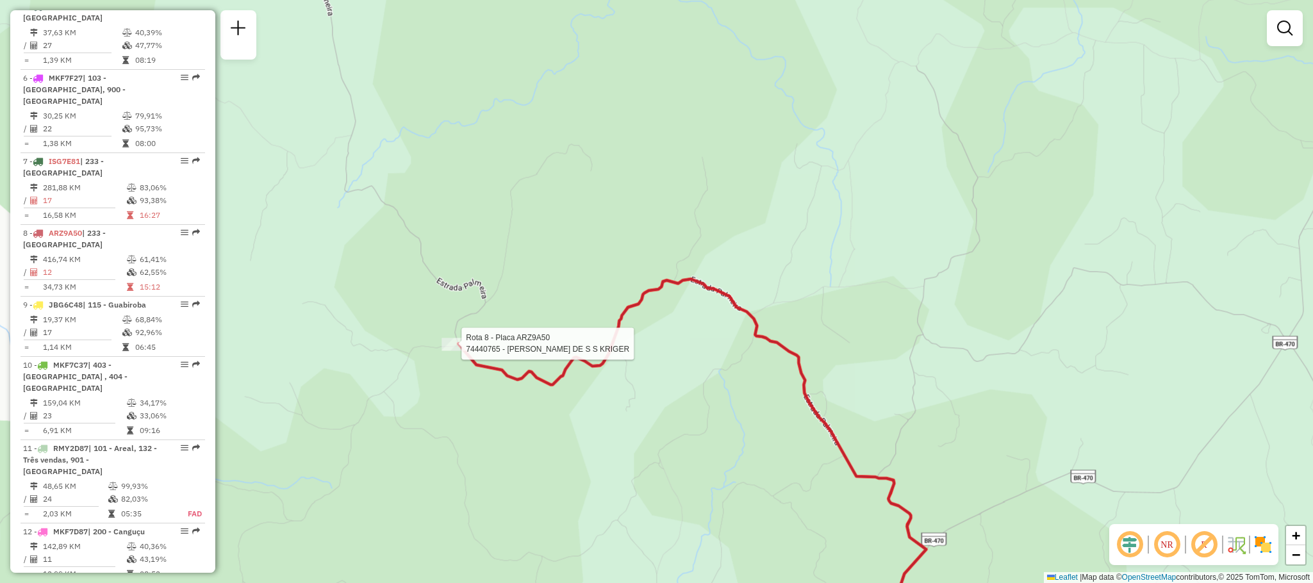
select select "**********"
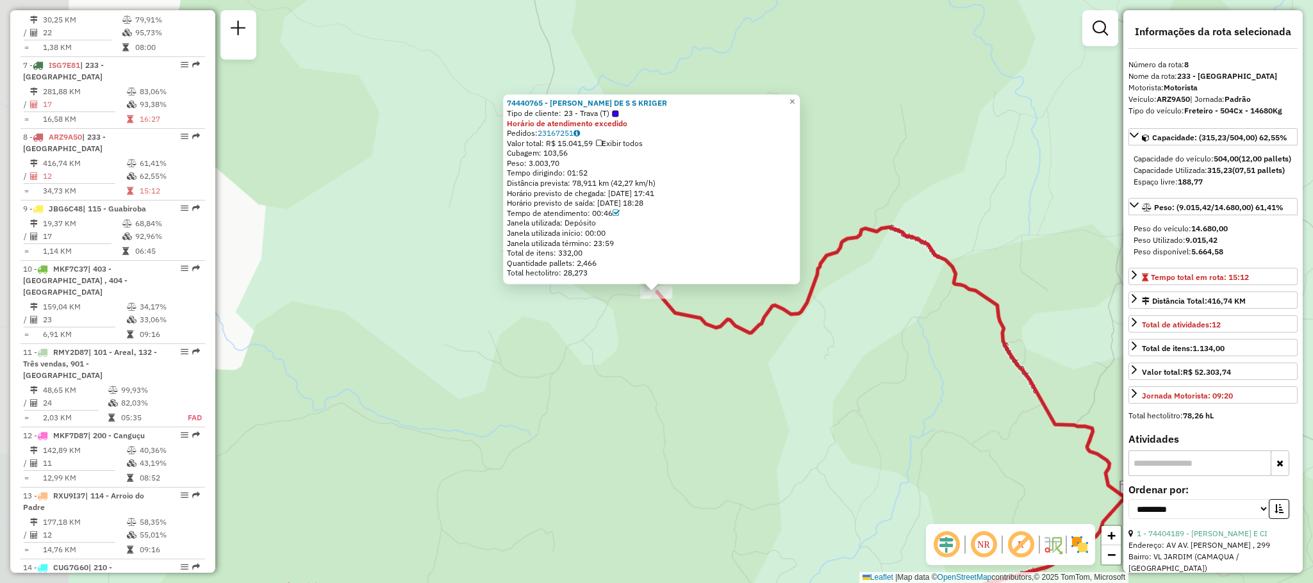
scroll to position [994, 0]
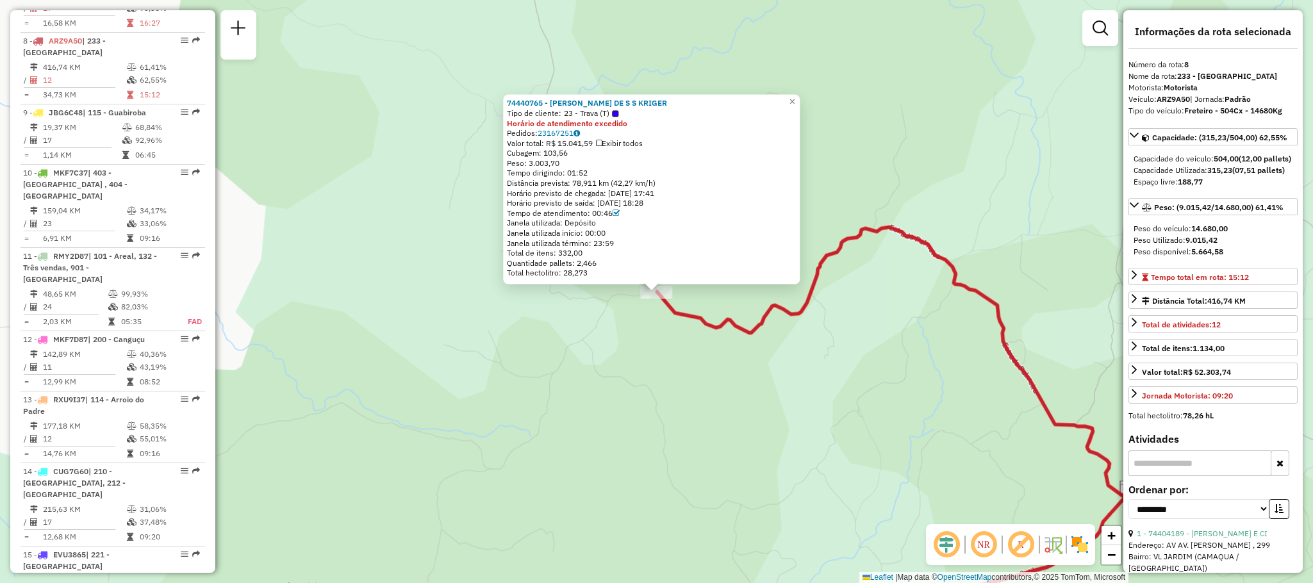
click at [610, 319] on div "74440765 - [PERSON_NAME] DE S S KRIGER Tipo de cliente: 23 - Trava (T) Horário …" at bounding box center [656, 291] width 1313 height 583
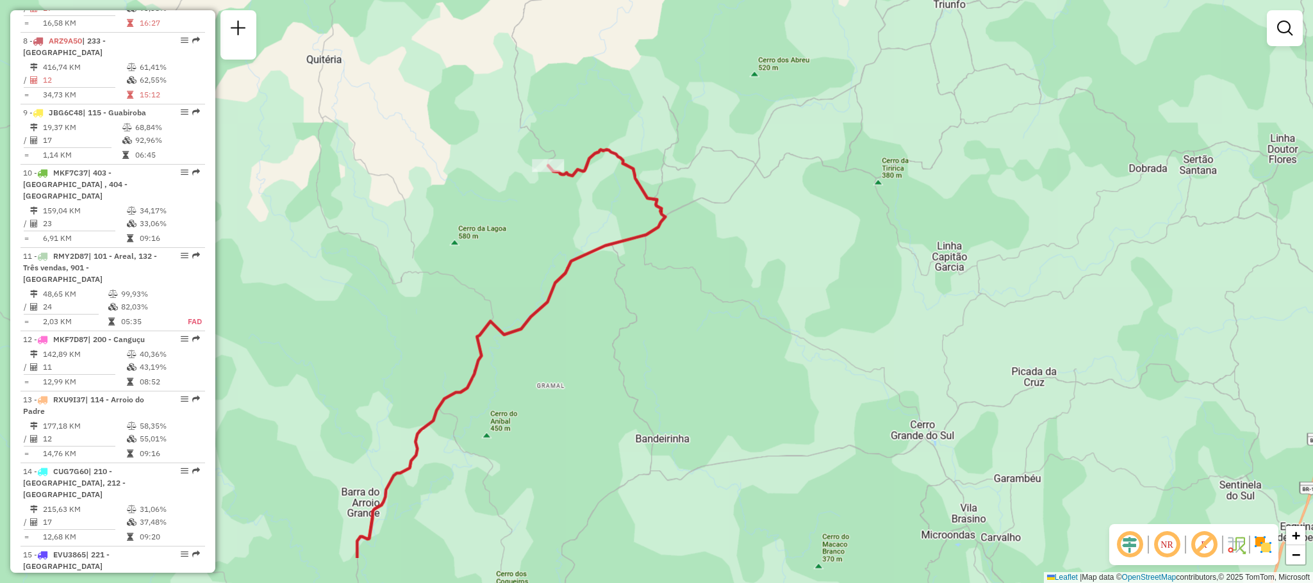
drag, startPoint x: 476, startPoint y: 331, endPoint x: 343, endPoint y: 248, distance: 156.7
click at [343, 248] on div "Janela de atendimento Grade de atendimento Capacidade Transportadoras Veículos …" at bounding box center [656, 291] width 1313 height 583
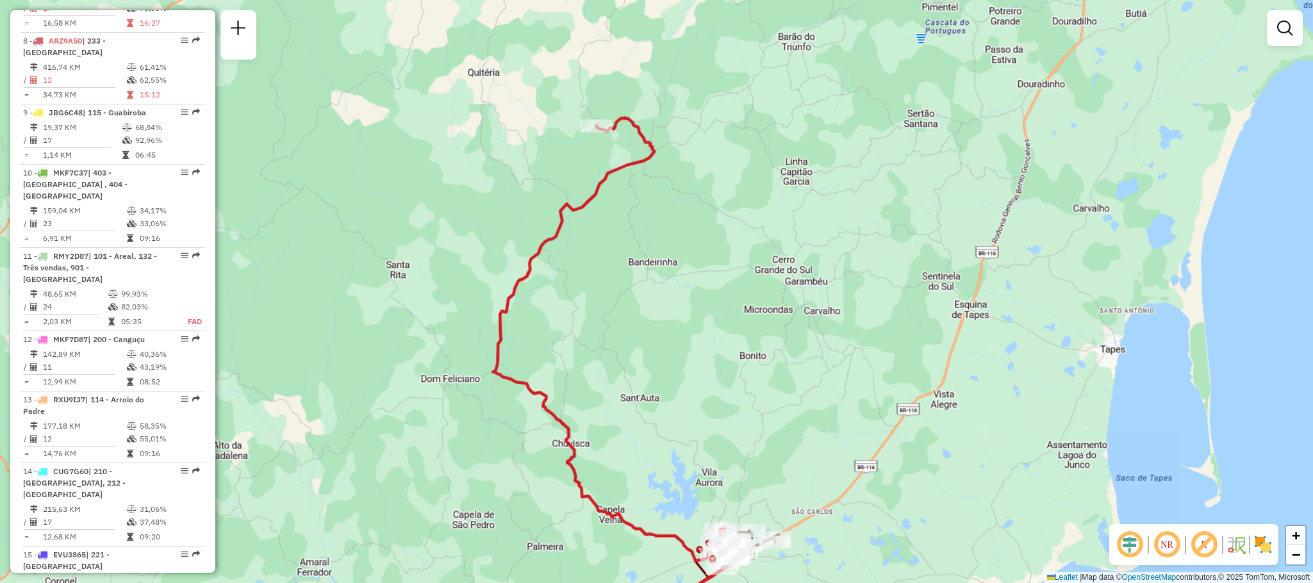
drag, startPoint x: 470, startPoint y: 133, endPoint x: 511, endPoint y: 75, distance: 71.2
click at [511, 75] on div "Janela de atendimento Grade de atendimento Capacidade Transportadoras Veículos …" at bounding box center [656, 291] width 1313 height 583
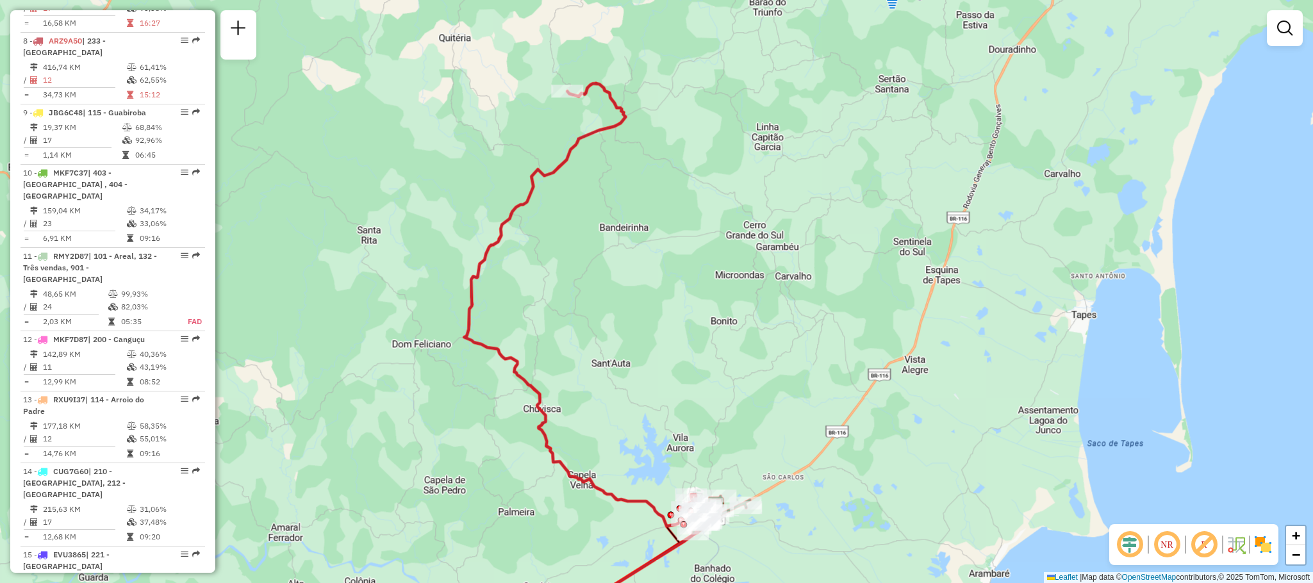
drag, startPoint x: 422, startPoint y: 312, endPoint x: 393, endPoint y: 278, distance: 45.0
click at [393, 278] on div "Janela de atendimento Grade de atendimento Capacidade Transportadoras Veículos …" at bounding box center [656, 291] width 1313 height 583
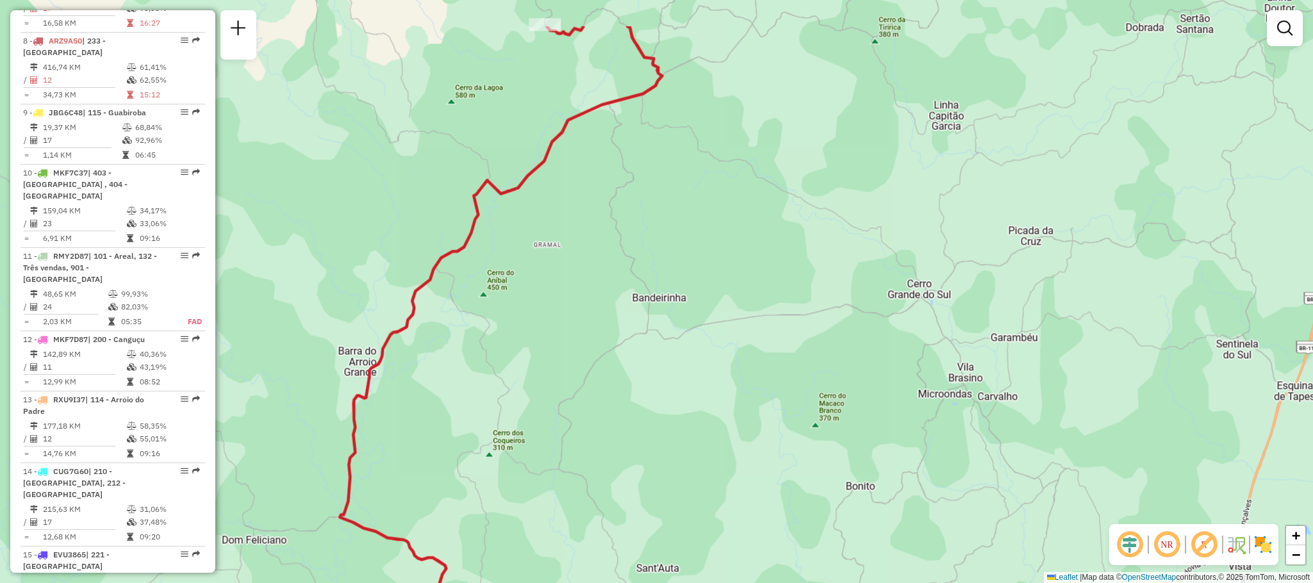
drag, startPoint x: 492, startPoint y: 390, endPoint x: 485, endPoint y: 439, distance: 49.3
click at [485, 436] on div "Janela de atendimento Grade de atendimento Capacidade Transportadoras Veículos …" at bounding box center [656, 291] width 1313 height 583
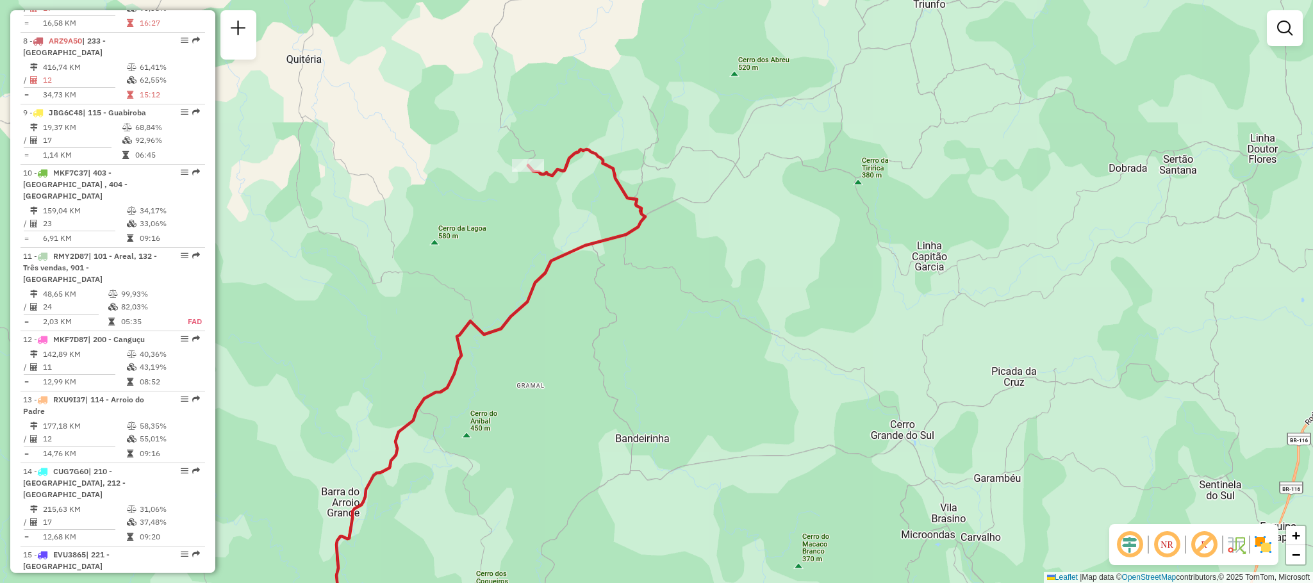
drag, startPoint x: 606, startPoint y: 296, endPoint x: 592, endPoint y: 394, distance: 99.1
click at [592, 394] on div "Janela de atendimento Grade de atendimento Capacidade Transportadoras Veículos …" at bounding box center [656, 291] width 1313 height 583
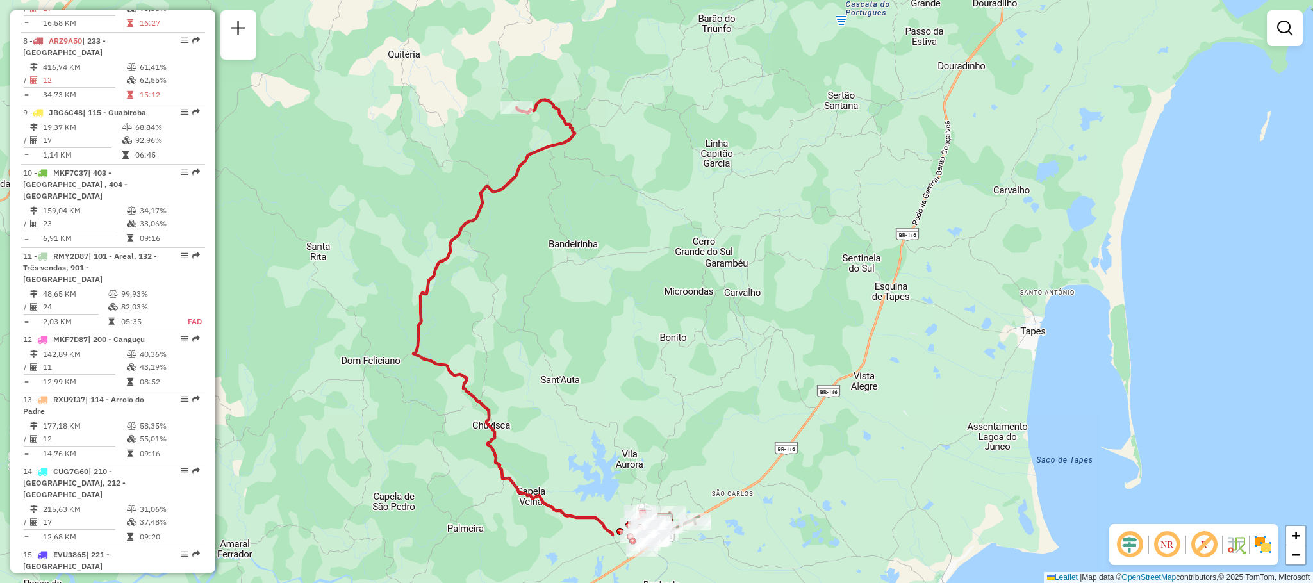
drag, startPoint x: 574, startPoint y: 431, endPoint x: 522, endPoint y: 325, distance: 118.4
click at [522, 325] on div "Janela de atendimento Grade de atendimento Capacidade Transportadoras Veículos …" at bounding box center [656, 291] width 1313 height 583
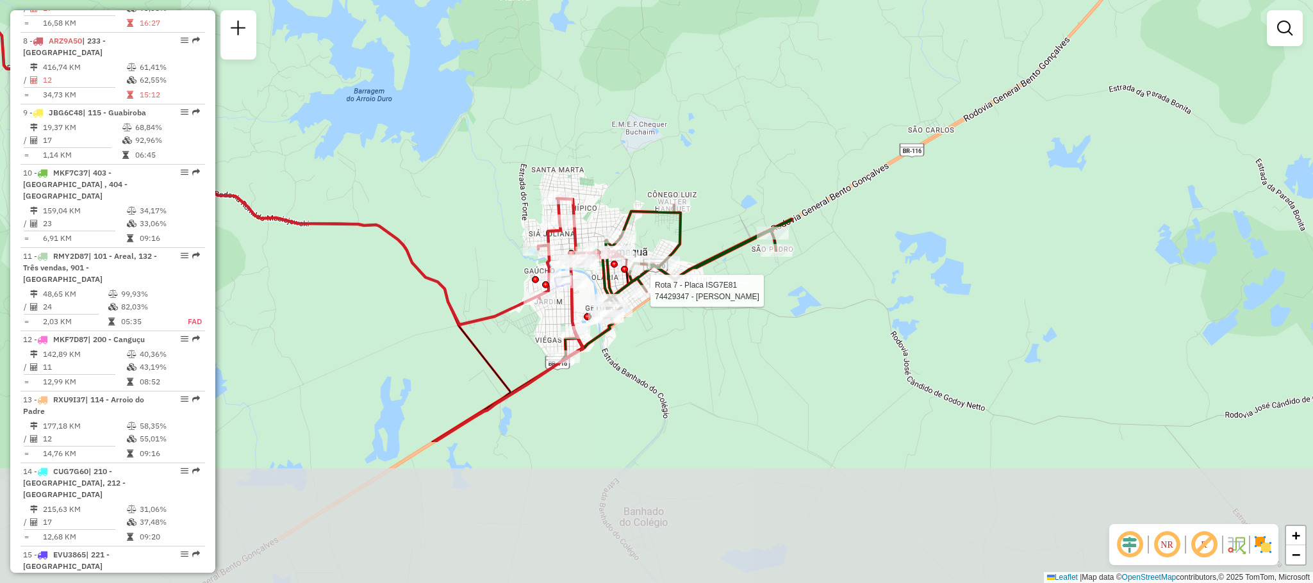
drag, startPoint x: 637, startPoint y: 499, endPoint x: 635, endPoint y: 312, distance: 186.5
click at [635, 297] on div at bounding box center [647, 291] width 32 height 13
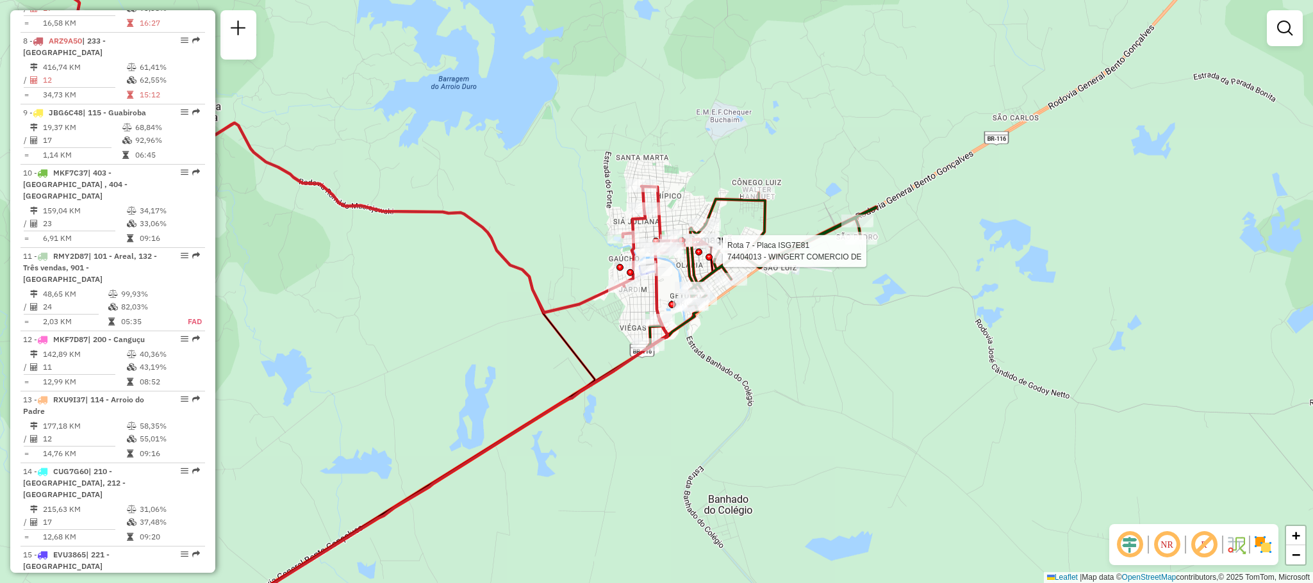
drag, startPoint x: 601, startPoint y: 393, endPoint x: 539, endPoint y: 450, distance: 83.9
click at [539, 450] on div "Rota 7 - Placa ISG7E81 74404013 - WINGERT COMERCIO DE Janela de atendimento Gra…" at bounding box center [656, 291] width 1313 height 583
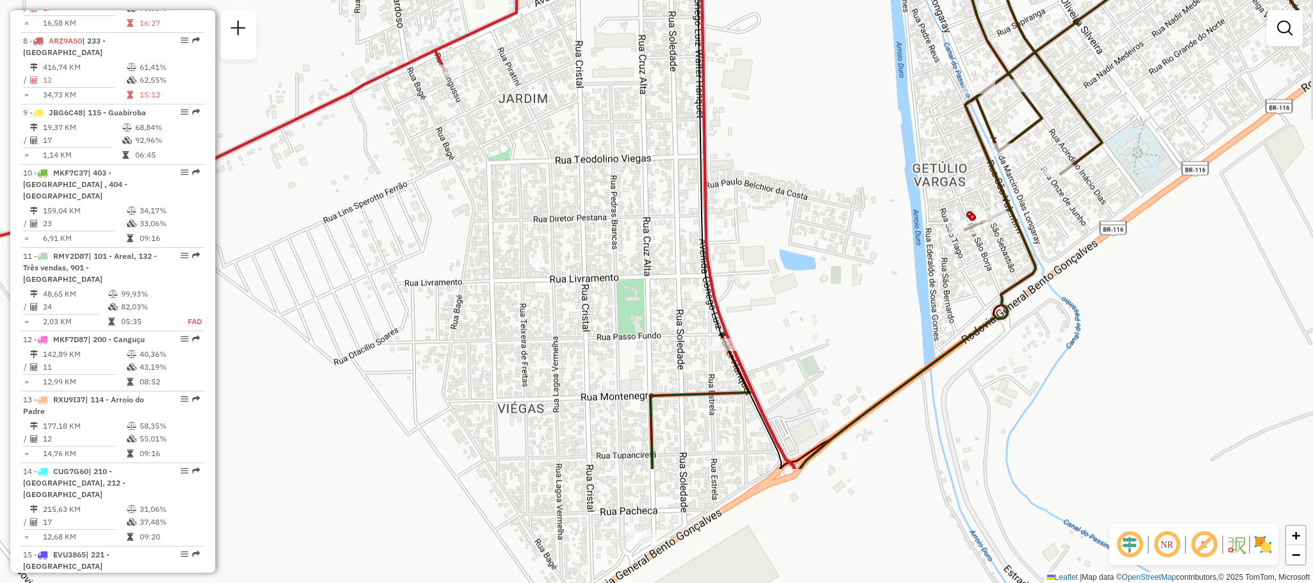
drag, startPoint x: 708, startPoint y: 549, endPoint x: 652, endPoint y: 376, distance: 181.8
click at [652, 376] on div "Rota 7 - Placa ISG7E81 74404013 - WINGERT COMERCIO DE Janela de atendimento Gra…" at bounding box center [656, 291] width 1313 height 583
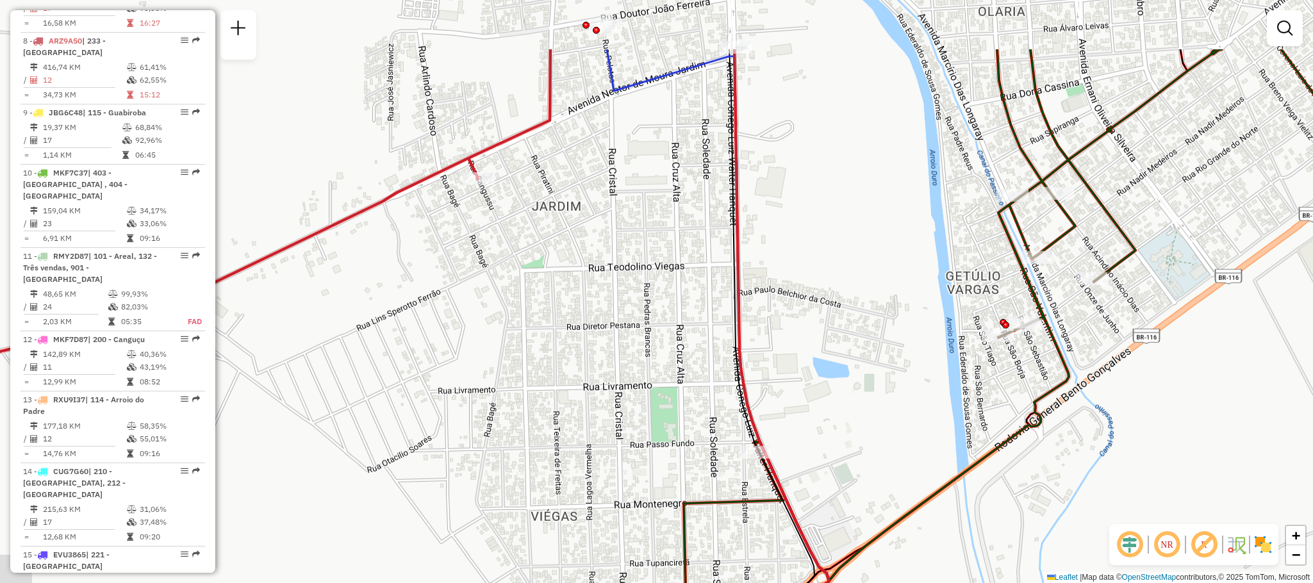
drag, startPoint x: 502, startPoint y: 221, endPoint x: 589, endPoint y: 396, distance: 195.5
click at [579, 388] on div "Rota 7 - Placa ISG7E81 74404013 - WINGERT COMERCIO DE Janela de atendimento Gra…" at bounding box center [656, 291] width 1313 height 583
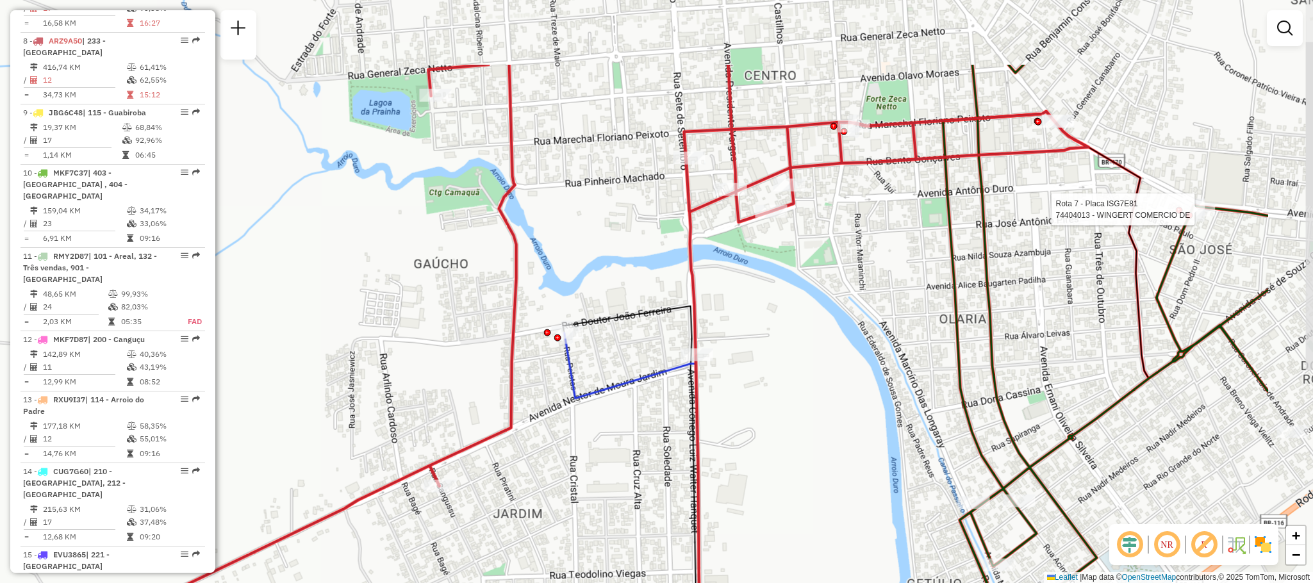
drag, startPoint x: 599, startPoint y: 290, endPoint x: 427, endPoint y: 420, distance: 214.6
click at [427, 420] on div "Rota 7 - Placa ISG7E81 74404013 - WINGERT COMERCIO DE Janela de atendimento Gra…" at bounding box center [656, 291] width 1313 height 583
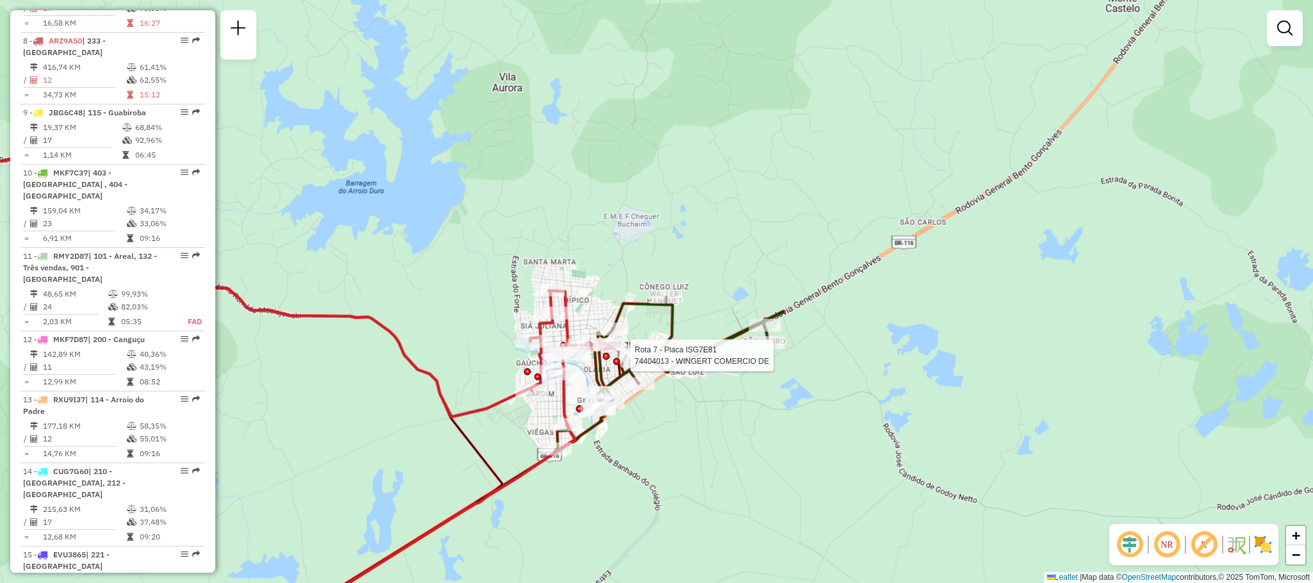
click at [704, 476] on div "Rota 7 - Placa ISG7E81 74404013 - WINGERT COMERCIO DE Janela de atendimento Gra…" at bounding box center [656, 291] width 1313 height 583
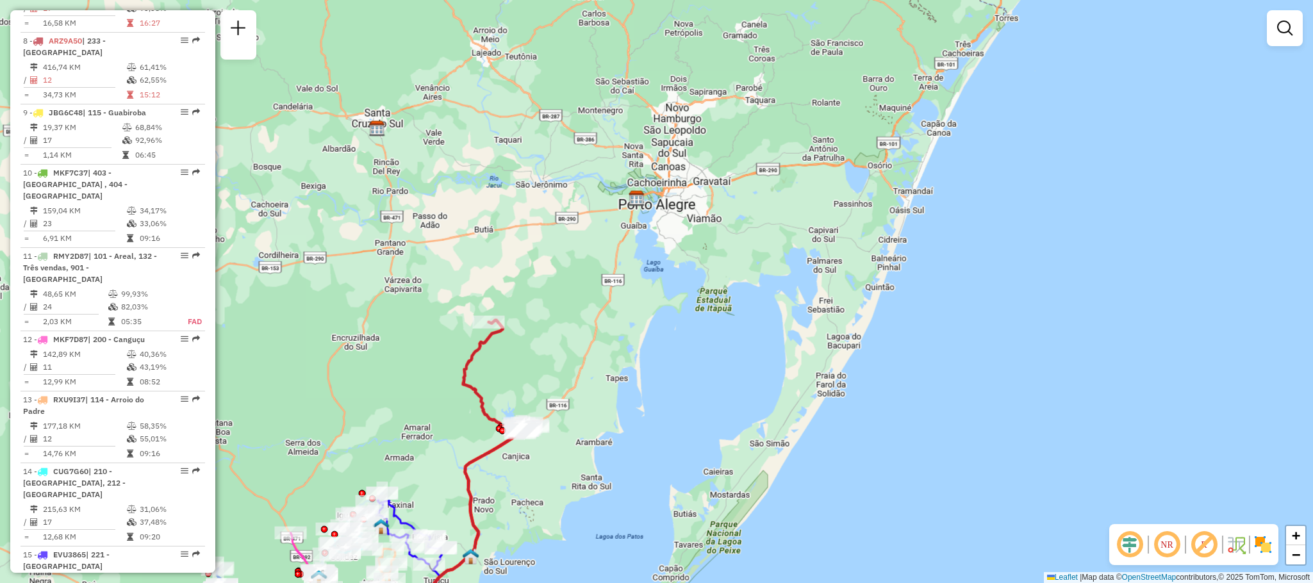
drag, startPoint x: 654, startPoint y: 462, endPoint x: 531, endPoint y: 481, distance: 124.5
click at [531, 481] on div "Janela de atendimento Grade de atendimento Capacidade Transportadoras Veículos …" at bounding box center [656, 291] width 1313 height 583
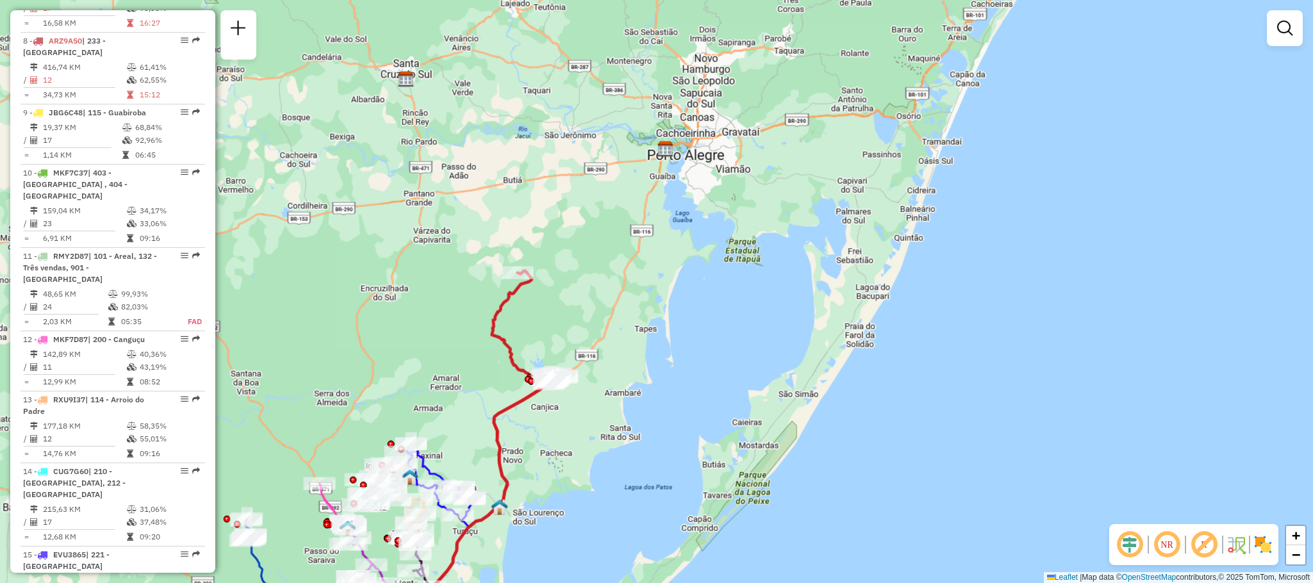
drag, startPoint x: 402, startPoint y: 417, endPoint x: 431, endPoint y: 368, distance: 57.2
click at [431, 368] on div "Janela de atendimento Grade de atendimento Capacidade Transportadoras Veículos …" at bounding box center [656, 291] width 1313 height 583
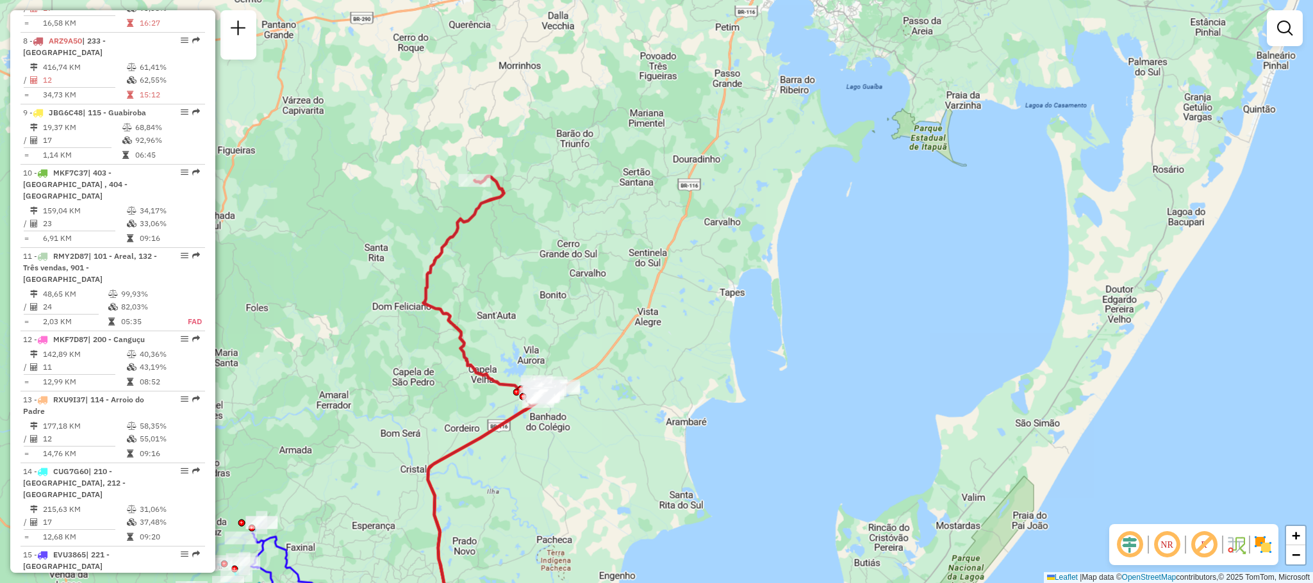
drag, startPoint x: 468, startPoint y: 317, endPoint x: 486, endPoint y: 290, distance: 32.7
click at [486, 290] on div "Janela de atendimento Grade de atendimento Capacidade Transportadoras Veículos …" at bounding box center [656, 291] width 1313 height 583
click at [435, 306] on icon at bounding box center [485, 287] width 122 height 222
select select "**********"
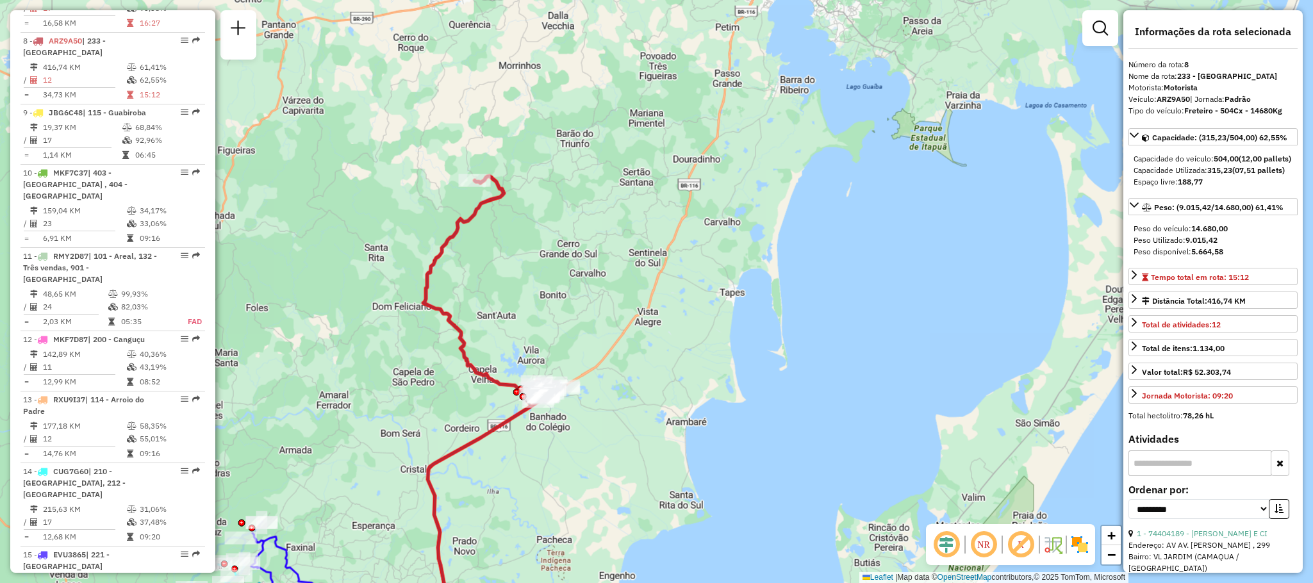
click at [435, 306] on icon at bounding box center [485, 287] width 122 height 222
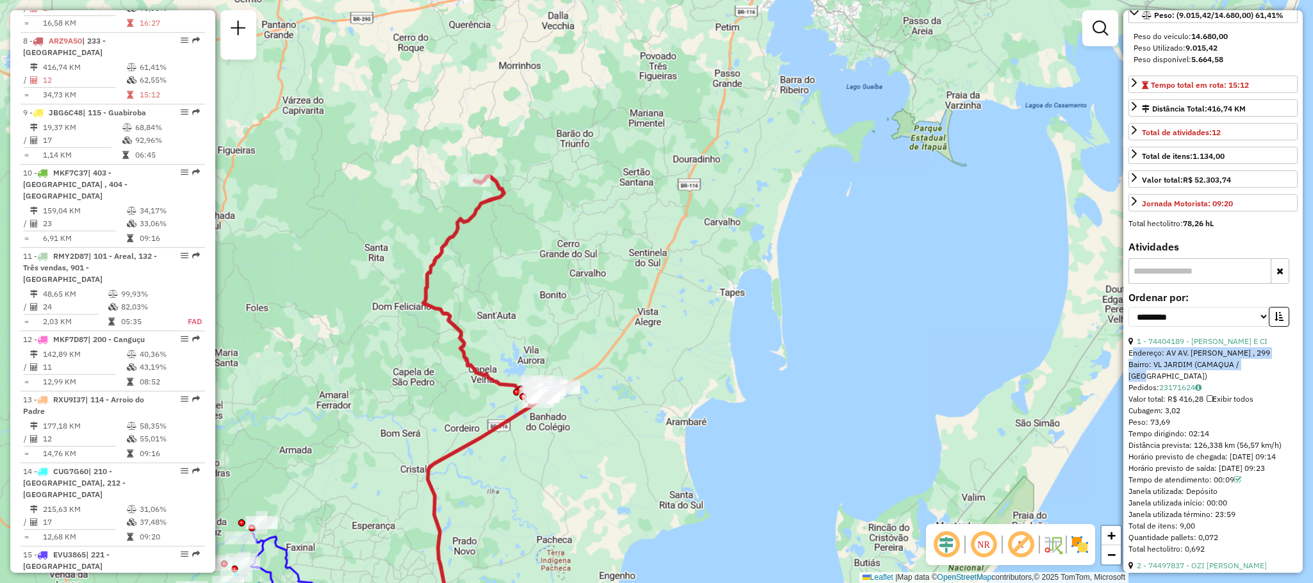
drag, startPoint x: 1257, startPoint y: 393, endPoint x: 1127, endPoint y: 377, distance: 131.7
click at [1127, 377] on div "**********" at bounding box center [1212, 291] width 179 height 563
copy div "Endereço: AV AV. [PERSON_NAME] , 299 Bairro: [GEOGRAPHIC_DATA] (CAMAQUA / [GEOG…"
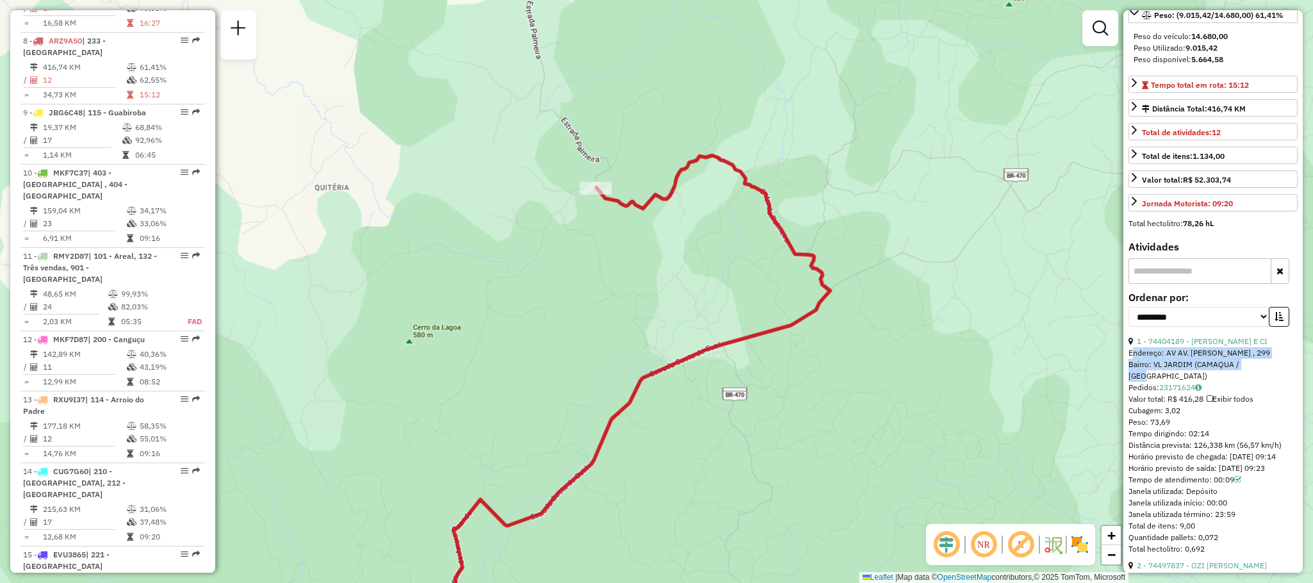
drag, startPoint x: 386, startPoint y: 138, endPoint x: 783, endPoint y: 195, distance: 400.1
click at [783, 195] on div "Janela de atendimento Grade de atendimento Capacidade Transportadoras Veículos …" at bounding box center [656, 291] width 1313 height 583
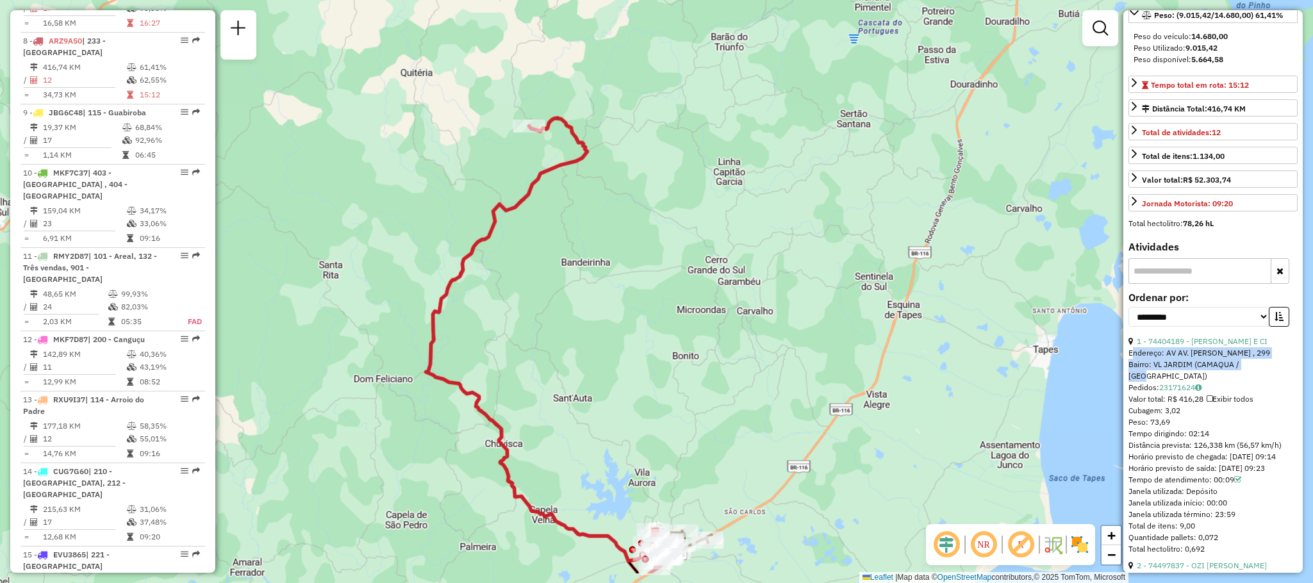
drag, startPoint x: 1064, startPoint y: 235, endPoint x: 858, endPoint y: 166, distance: 216.9
click at [858, 166] on div "Janela de atendimento Grade de atendimento Capacidade Transportadoras Veículos …" at bounding box center [656, 291] width 1313 height 583
click at [1095, 385] on div "Janela de atendimento Grade de atendimento Capacidade Transportadoras Veículos …" at bounding box center [656, 291] width 1313 height 583
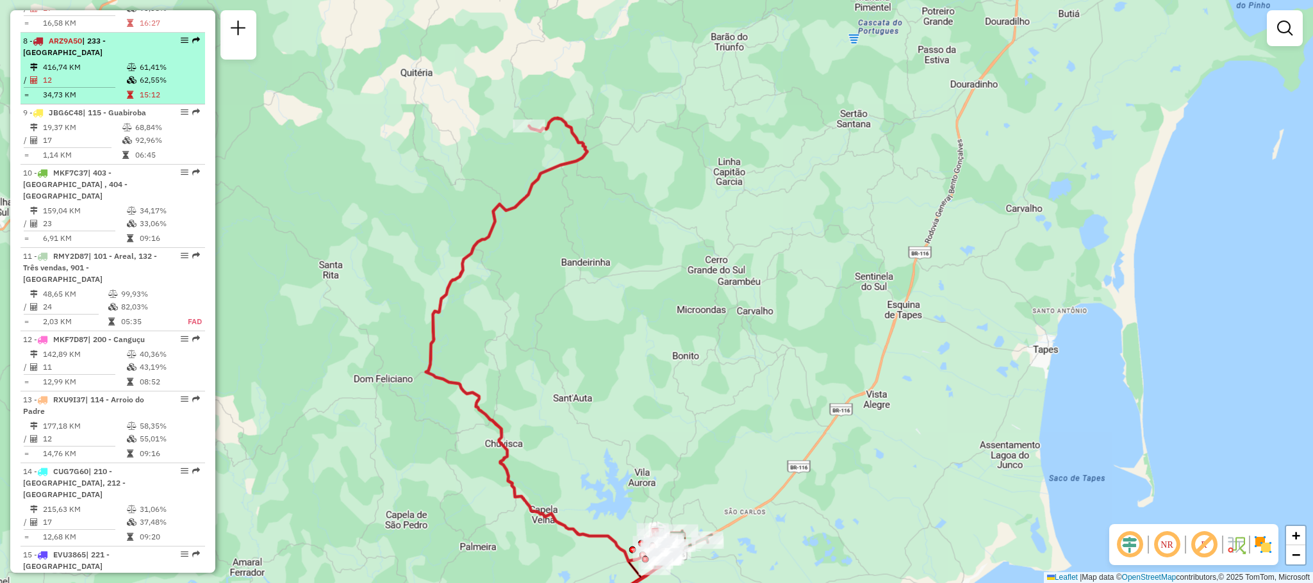
click at [141, 61] on td "61,41%" at bounding box center [169, 67] width 61 height 13
select select "**********"
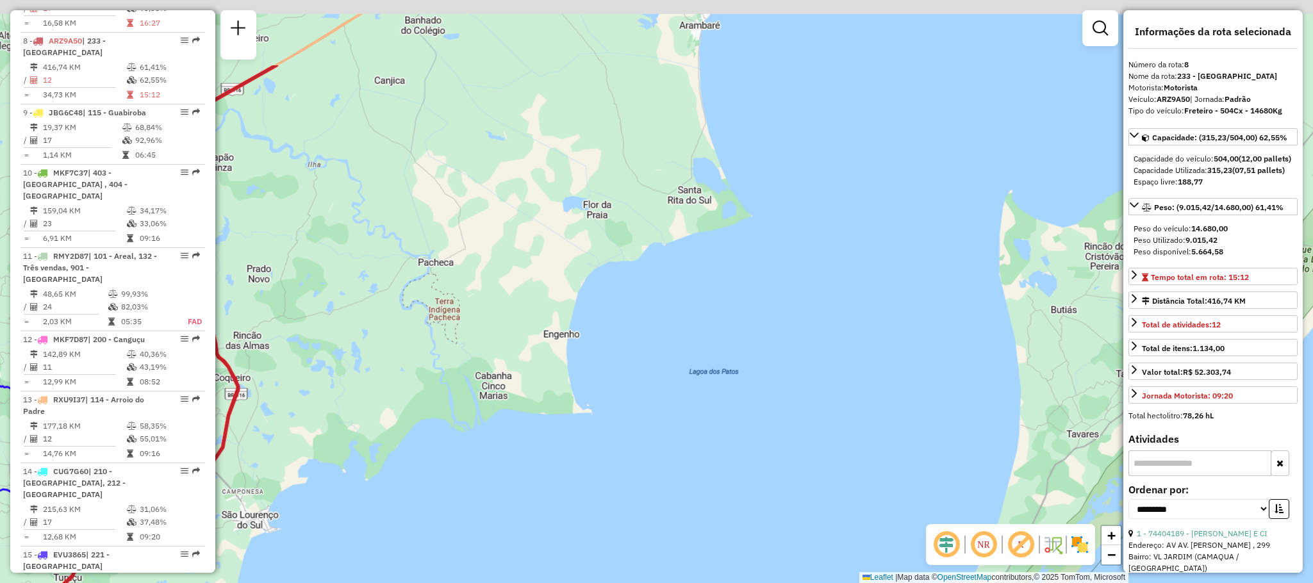
drag, startPoint x: 651, startPoint y: 85, endPoint x: 898, endPoint y: 569, distance: 544.0
click at [895, 567] on div "Janela de atendimento Grade de atendimento Capacidade Transportadoras Veículos …" at bounding box center [656, 291] width 1313 height 583
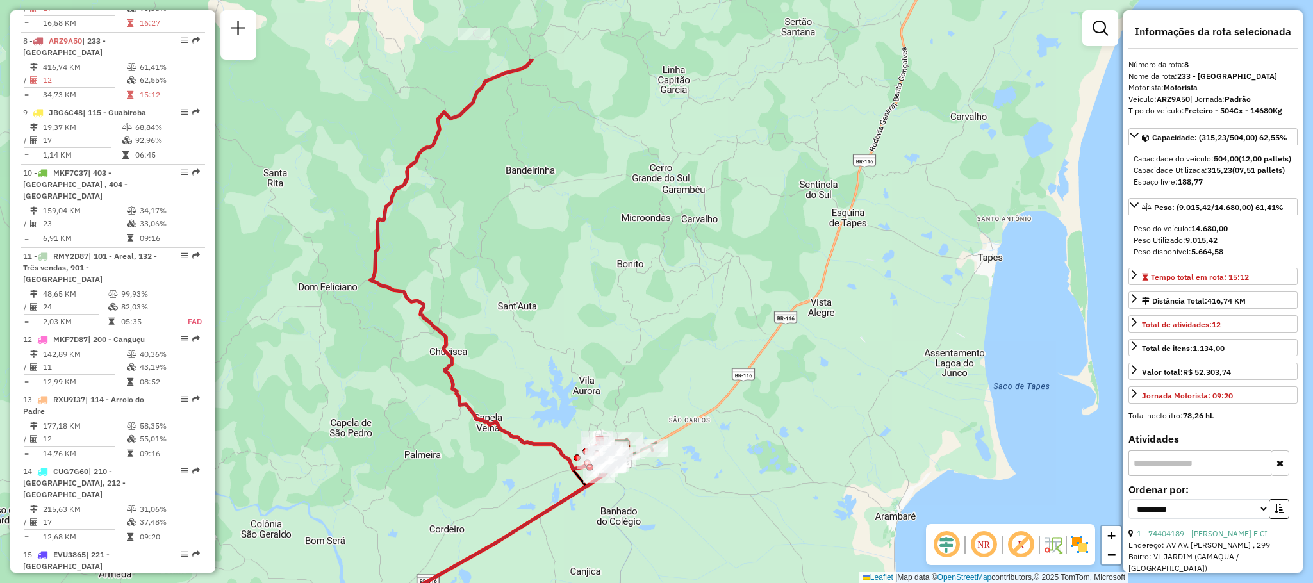
drag, startPoint x: 770, startPoint y: 201, endPoint x: 659, endPoint y: 317, distance: 160.5
click at [659, 317] on div "Janela de atendimento Grade de atendimento Capacidade Transportadoras Veículos …" at bounding box center [656, 291] width 1313 height 583
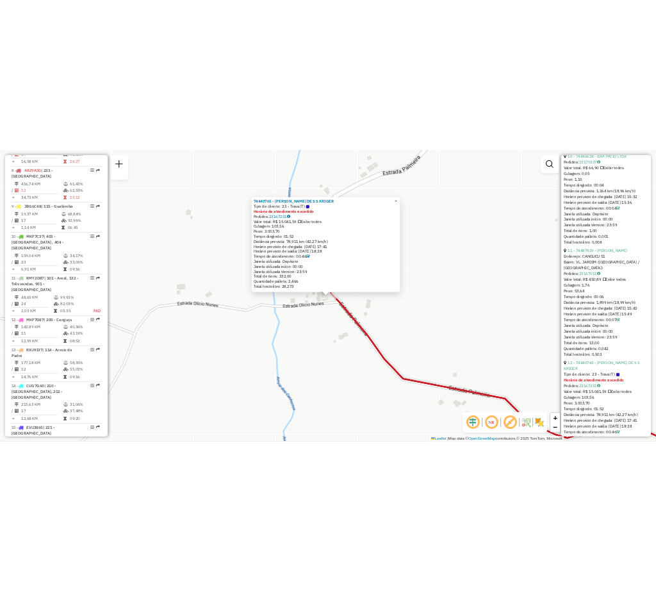
scroll to position [2683, 0]
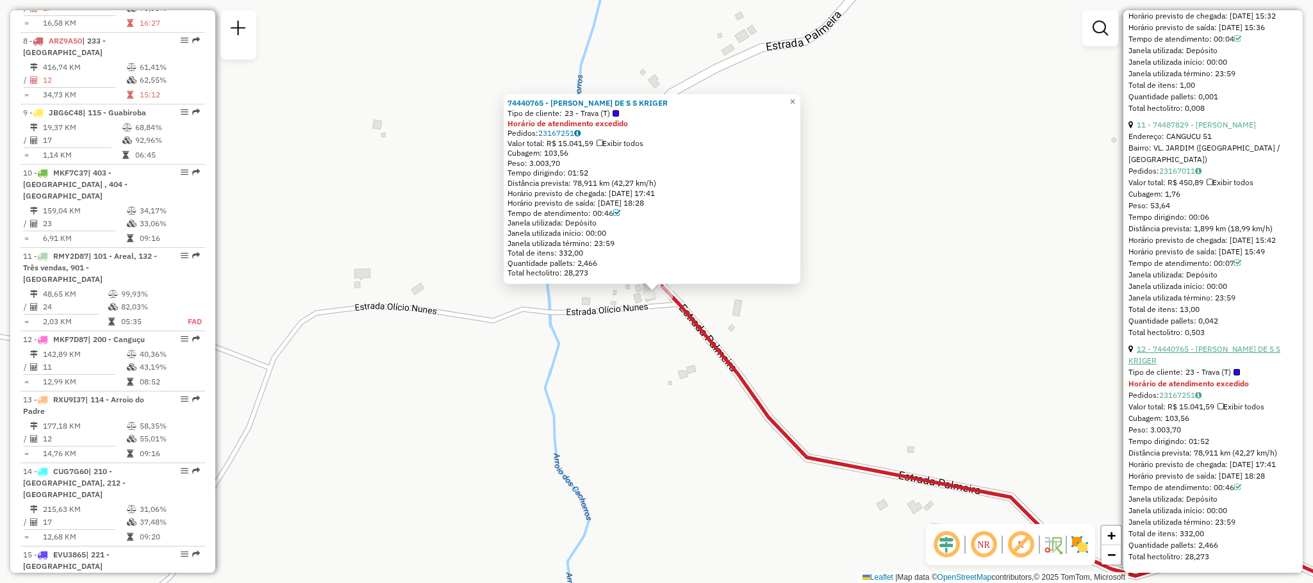
click at [1198, 344] on link "12 - 74440765 - [PERSON_NAME] DE S S KRIGER" at bounding box center [1205, 354] width 152 height 21
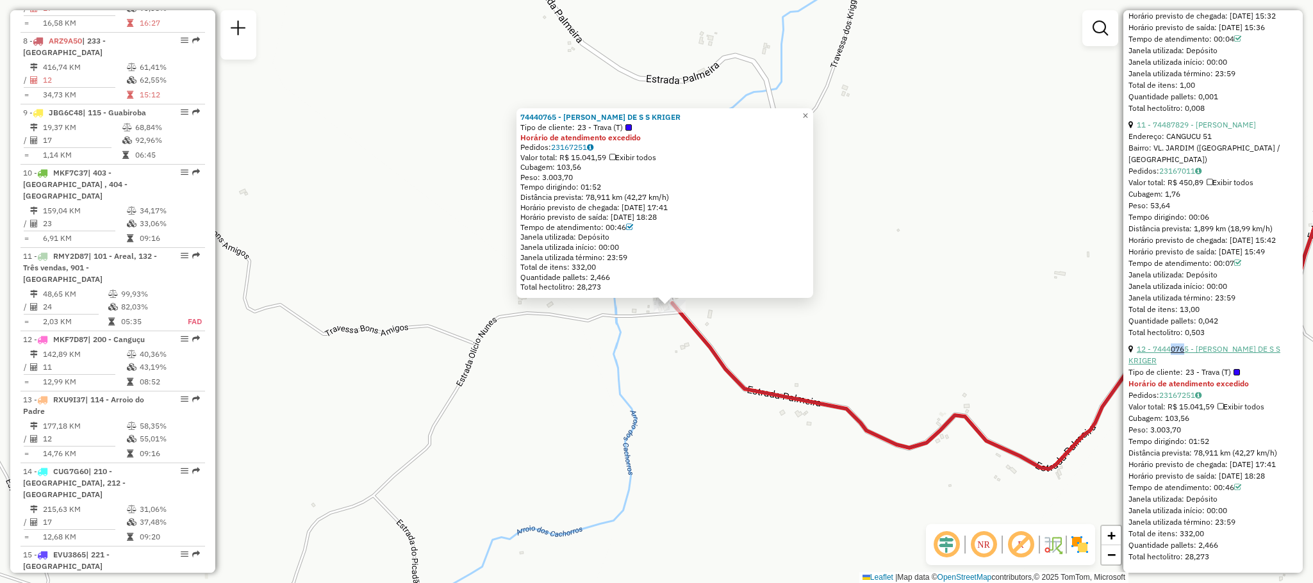
drag, startPoint x: 1169, startPoint y: 343, endPoint x: 1185, endPoint y: 339, distance: 16.5
click at [1185, 344] on div "12 - 74440765 - [PERSON_NAME] DE S S KRIGER" at bounding box center [1213, 355] width 169 height 23
drag, startPoint x: 1165, startPoint y: 326, endPoint x: 1179, endPoint y: 340, distance: 20.0
click at [1189, 349] on div "12 - 74440765 - [PERSON_NAME] DE S S KRIGER" at bounding box center [1213, 355] width 169 height 23
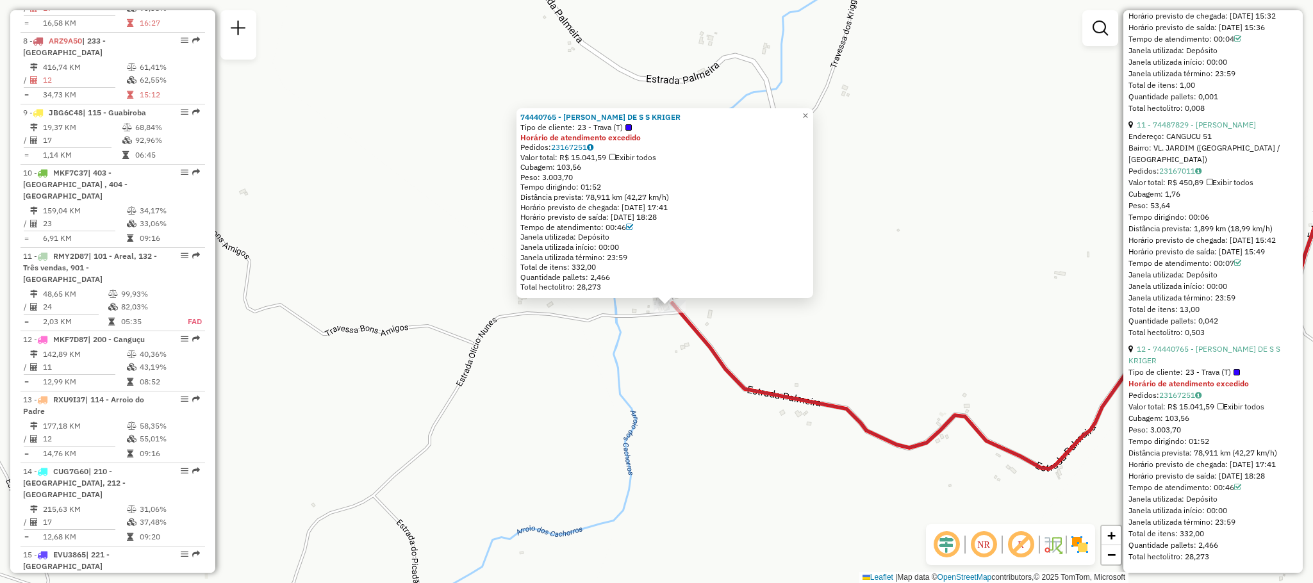
click at [1166, 347] on div "12 - 74440765 - [PERSON_NAME] DE S S KRIGER" at bounding box center [1213, 355] width 169 height 23
drag, startPoint x: 1164, startPoint y: 345, endPoint x: 1166, endPoint y: 329, distance: 15.5
click at [1177, 350] on div "12 - 74440765 - [PERSON_NAME] DE S S KRIGER" at bounding box center [1213, 355] width 169 height 23
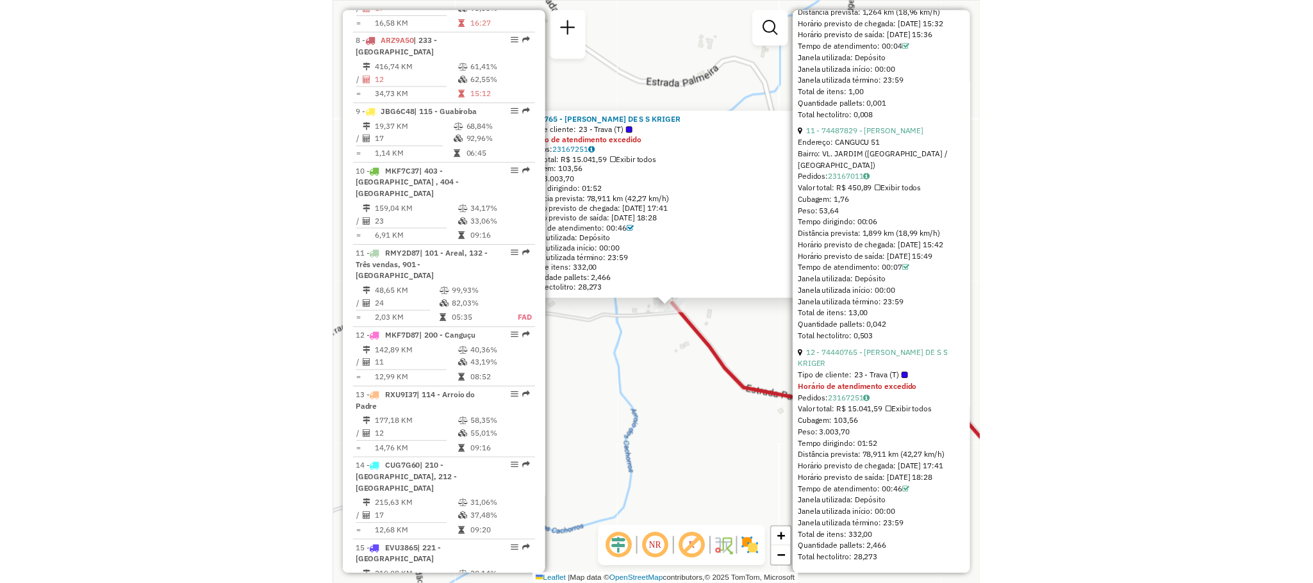
scroll to position [2675, 0]
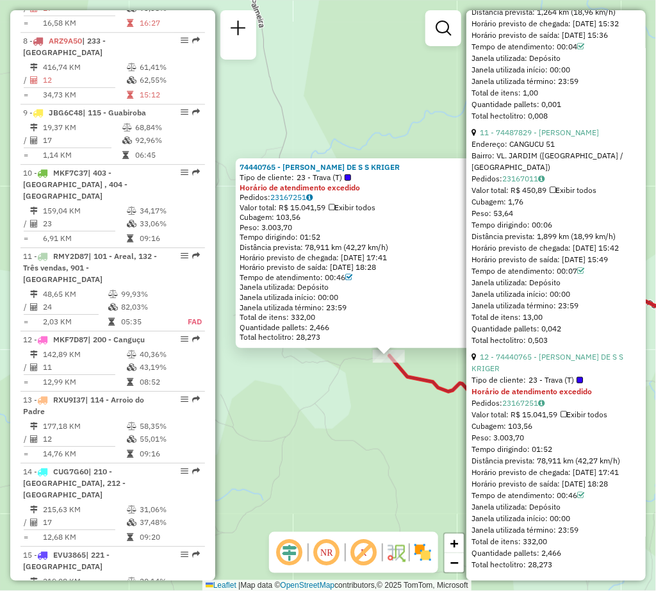
click at [267, 92] on div "74440765 - [PERSON_NAME] DE S S KRIGER Tipo de cliente: 23 - Trava (T) Horário …" at bounding box center [328, 295] width 656 height 591
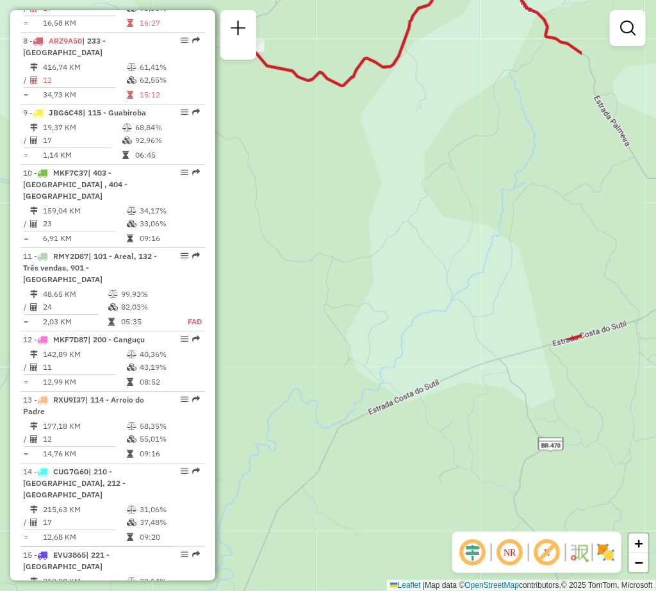
drag, startPoint x: 220, startPoint y: 196, endPoint x: 219, endPoint y: 117, distance: 78.8
click at [219, 117] on div "Janela de atendimento Grade de atendimento Capacidade Transportadoras Veículos …" at bounding box center [328, 295] width 656 height 591
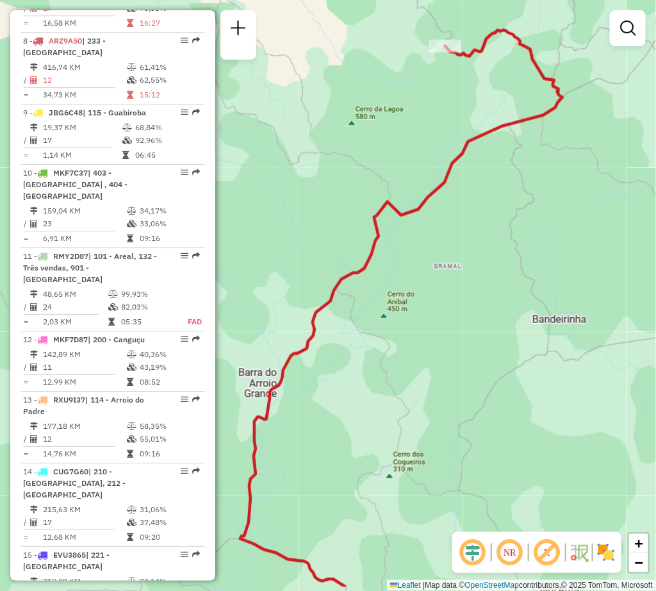
drag, startPoint x: 308, startPoint y: 172, endPoint x: 445, endPoint y: 114, distance: 148.2
click at [445, 114] on div "Janela de atendimento Grade de atendimento Capacidade Transportadoras Veículos …" at bounding box center [328, 295] width 656 height 591
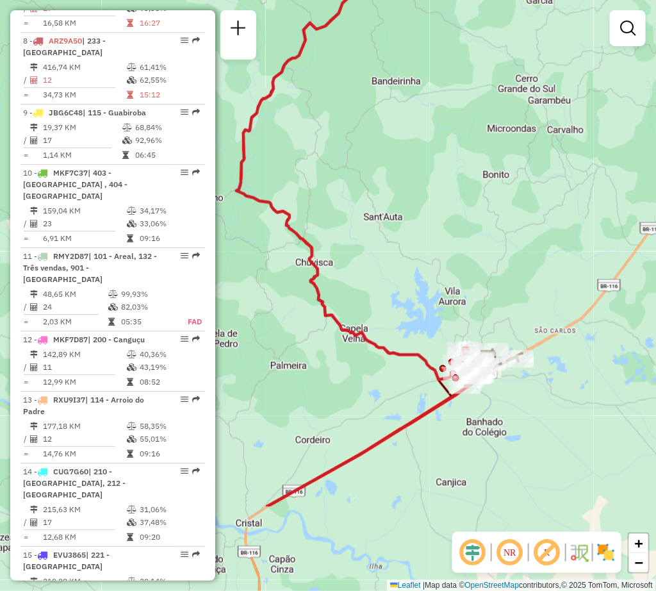
drag, startPoint x: 517, startPoint y: 289, endPoint x: 415, endPoint y: 185, distance: 145.5
click at [415, 185] on div "Janela de atendimento Grade de atendimento Capacidade Transportadoras Veículos …" at bounding box center [328, 295] width 656 height 591
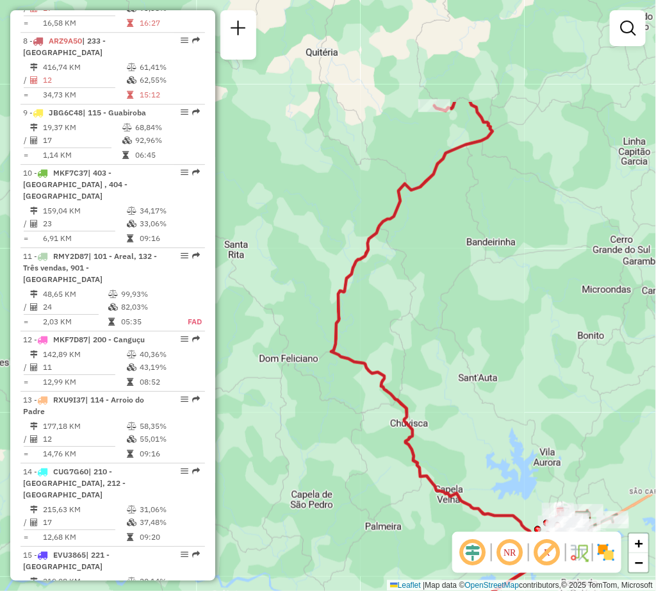
drag, startPoint x: 415, startPoint y: 185, endPoint x: 510, endPoint y: 346, distance: 186.7
click at [510, 346] on div "Janela de atendimento Grade de atendimento Capacidade Transportadoras Veículos …" at bounding box center [328, 295] width 656 height 591
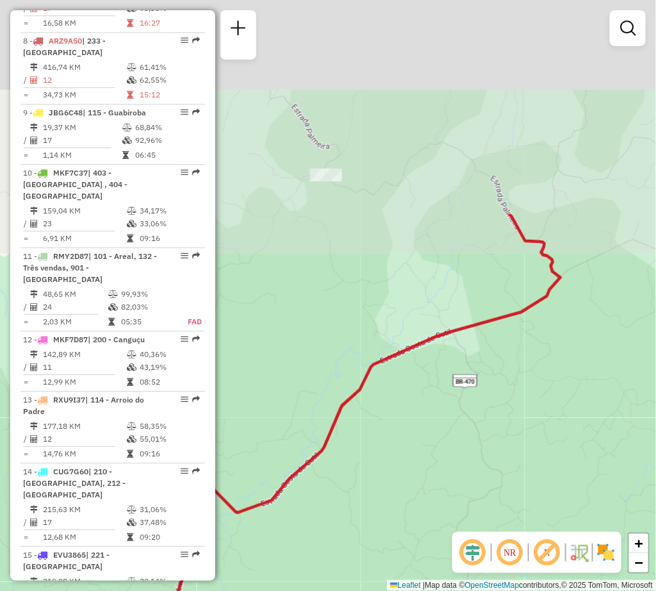
drag, startPoint x: 435, startPoint y: 119, endPoint x: 416, endPoint y: 362, distance: 243.7
click at [418, 402] on div "Janela de atendimento Grade de atendimento Capacidade Transportadoras Veículos …" at bounding box center [328, 295] width 656 height 591
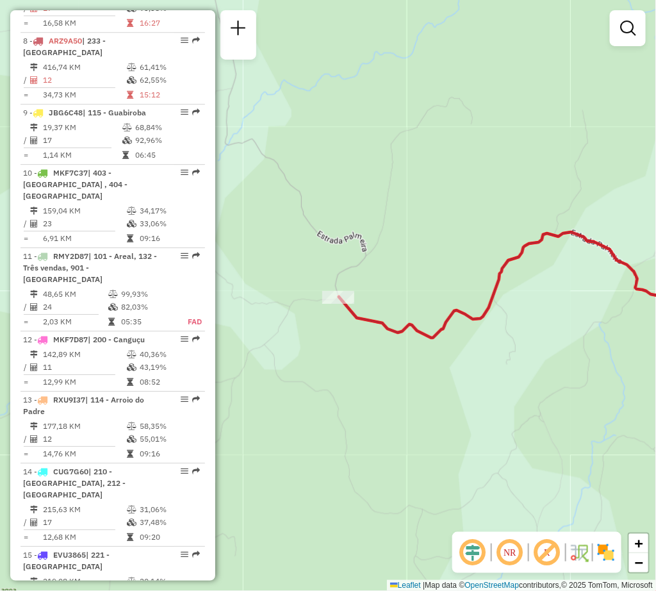
drag, startPoint x: 375, startPoint y: 275, endPoint x: 398, endPoint y: 391, distance: 118.3
click at [398, 391] on div "Janela de atendimento Grade de atendimento Capacidade Transportadoras Veículos …" at bounding box center [328, 295] width 656 height 591
